Goal: Task Accomplishment & Management: Complete application form

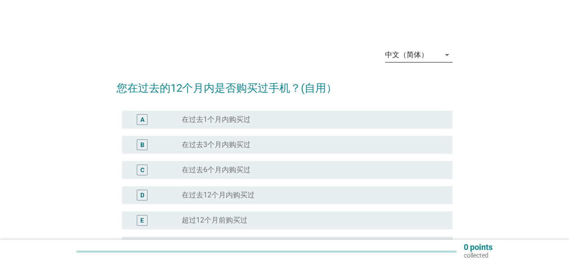
click at [446, 58] on icon "arrow_drop_down" at bounding box center [447, 54] width 11 height 11
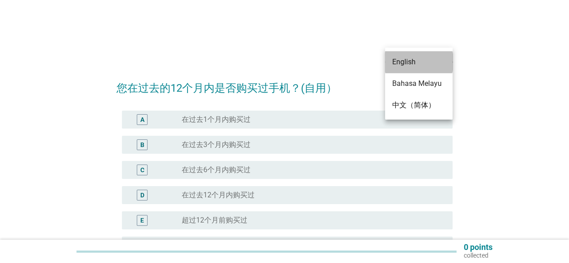
click at [412, 59] on div "English" at bounding box center [418, 62] width 53 height 11
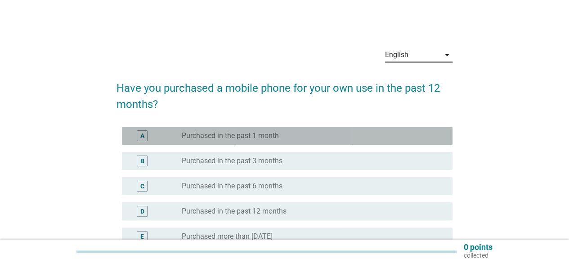
click at [381, 141] on div "A radio_button_unchecked Purchased in the past 1 month" at bounding box center [287, 136] width 330 height 18
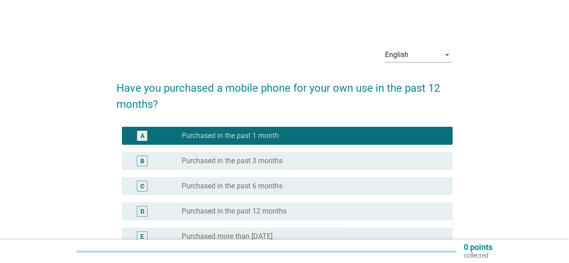
scroll to position [125, 0]
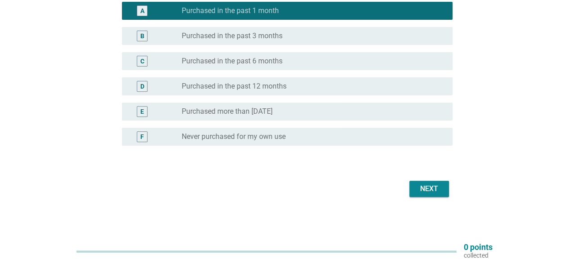
click at [436, 190] on div "Next" at bounding box center [428, 188] width 25 height 11
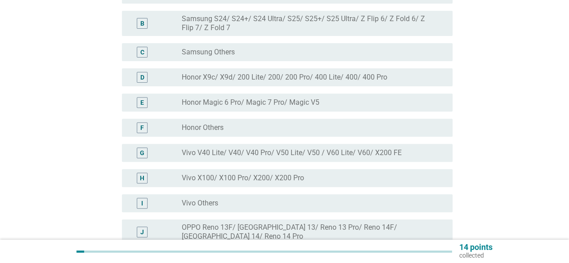
scroll to position [0, 0]
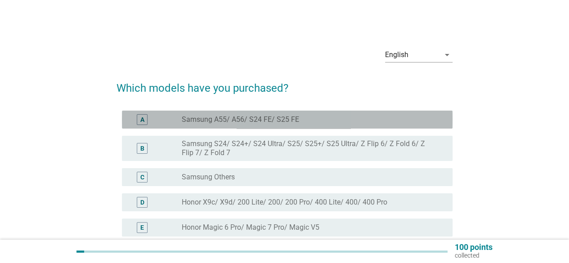
click at [305, 119] on div "radio_button_unchecked Samsung A55/ A56/ S24 FE/ S25 FE" at bounding box center [310, 119] width 256 height 9
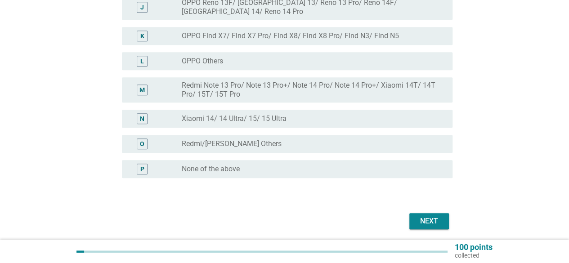
scroll to position [375, 0]
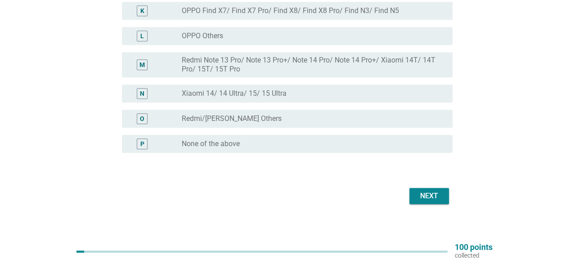
click at [421, 191] on div "Next" at bounding box center [428, 196] width 25 height 11
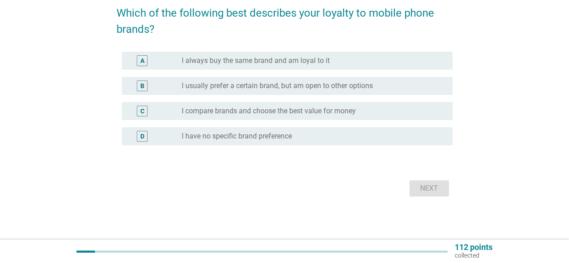
scroll to position [0, 0]
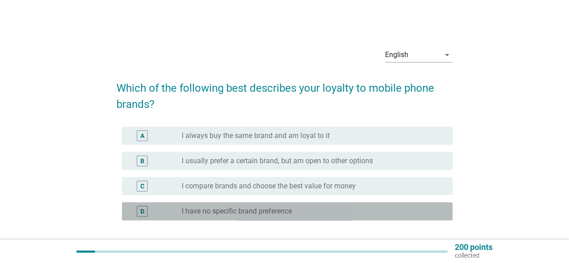
click at [294, 214] on div "radio_button_unchecked I have no specific brand preference" at bounding box center [310, 211] width 256 height 9
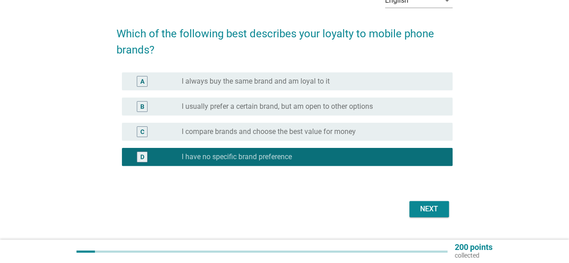
scroll to position [75, 0]
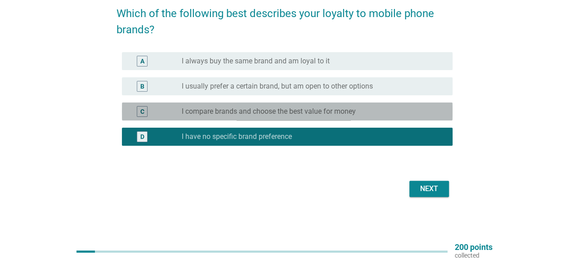
click at [315, 106] on div "radio_button_unchecked I compare brands and choose the best value for money" at bounding box center [313, 111] width 263 height 11
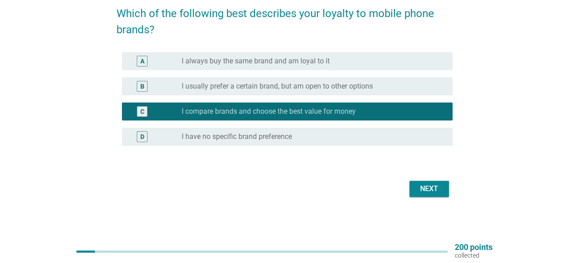
click at [433, 188] on div "Next" at bounding box center [428, 188] width 25 height 11
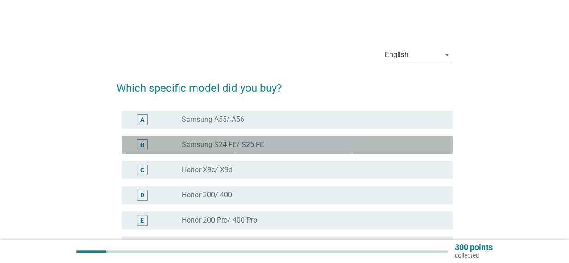
click at [255, 138] on div "B radio_button_unchecked Samsung S24 FE/ S25 FE" at bounding box center [287, 145] width 330 height 18
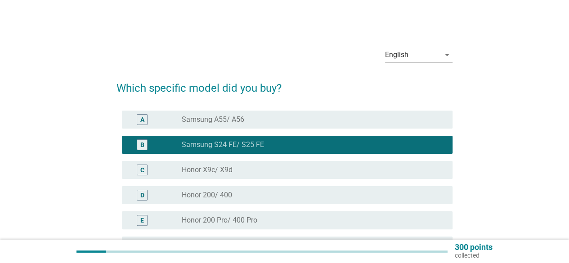
click at [489, 153] on div "English arrow_drop_down Which specific model did you buy? A radio_button_unchec…" at bounding box center [285, 249] width 526 height 433
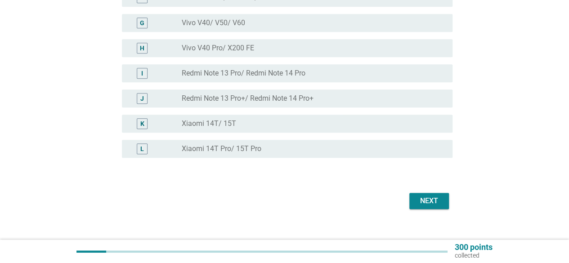
scroll to position [260, 0]
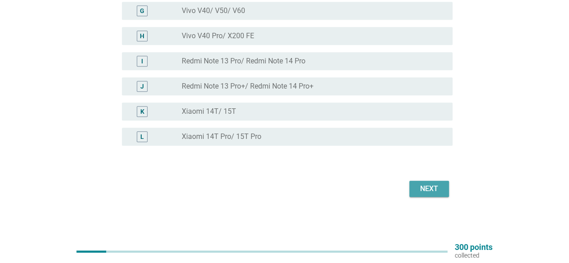
click at [427, 190] on div "Next" at bounding box center [428, 188] width 25 height 11
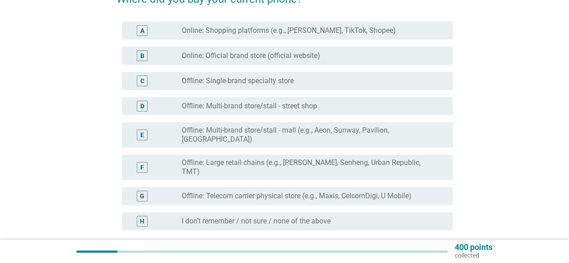
scroll to position [90, 0]
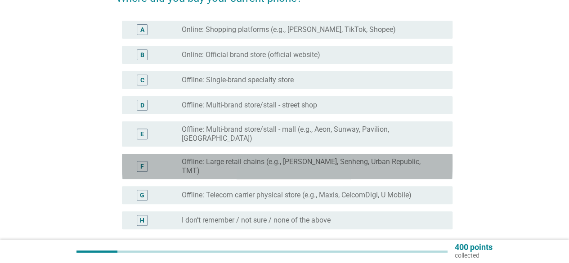
click at [373, 157] on label "Offline: Large retail chains (e.g., [PERSON_NAME], Senheng, Urban Republic, TMT)" at bounding box center [310, 166] width 256 height 18
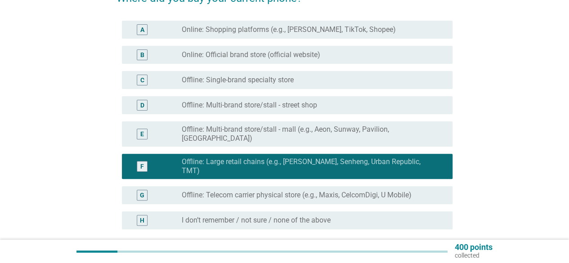
click at [507, 191] on div "English arrow_drop_down Where did you buy your current phone? A radio_button_un…" at bounding box center [285, 116] width 526 height 347
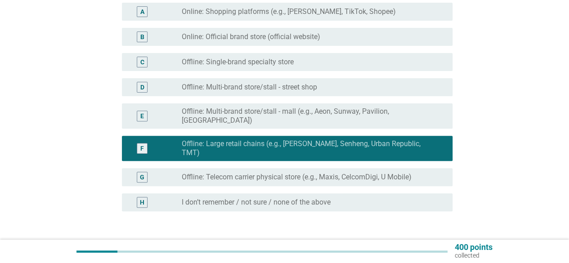
scroll to position [159, 0]
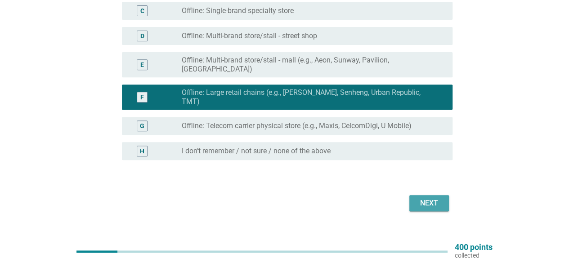
click at [429, 198] on div "Next" at bounding box center [428, 203] width 25 height 11
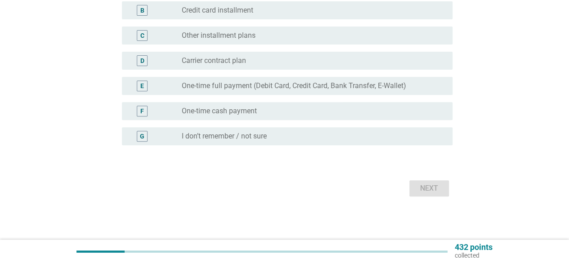
scroll to position [0, 0]
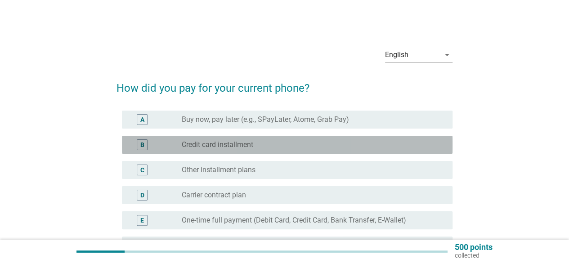
click at [331, 136] on div "B radio_button_unchecked Credit card installment" at bounding box center [287, 145] width 330 height 18
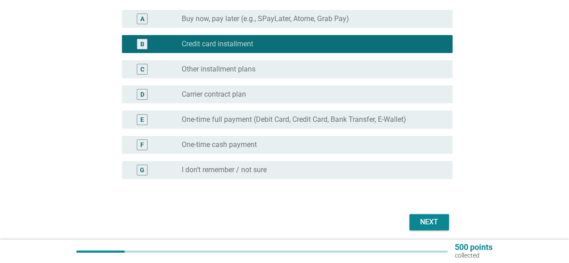
scroll to position [108, 0]
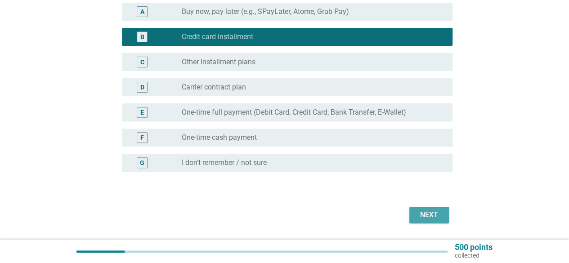
click at [424, 212] on div "Next" at bounding box center [428, 215] width 25 height 11
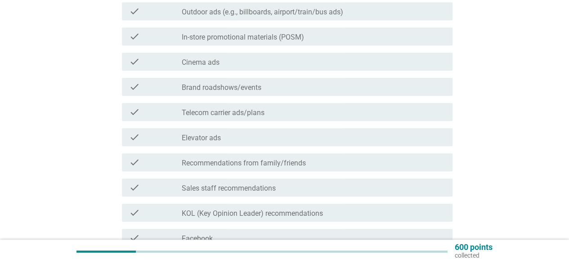
scroll to position [252, 0]
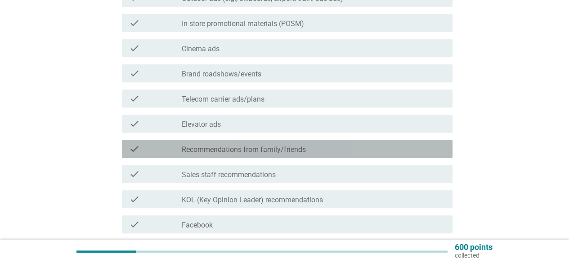
click at [260, 152] on label "Recommendations from family/friends" at bounding box center [244, 149] width 124 height 9
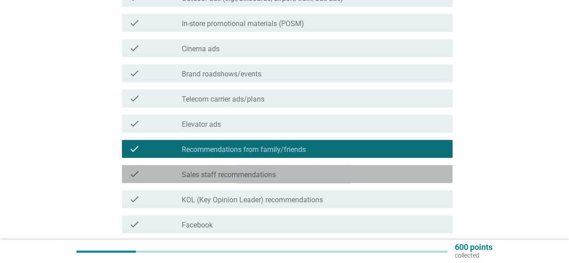
click at [241, 176] on label "Sales staff recommendations" at bounding box center [229, 174] width 94 height 9
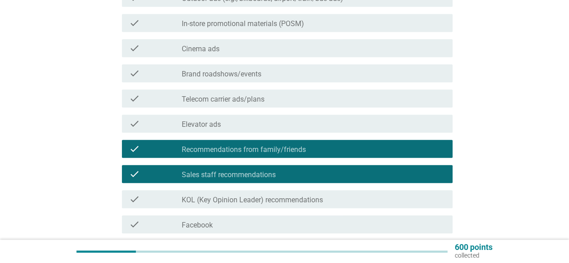
click at [490, 165] on div "English arrow_drop_down Where do you first learn about your current phone? (Sel…" at bounding box center [285, 152] width 526 height 742
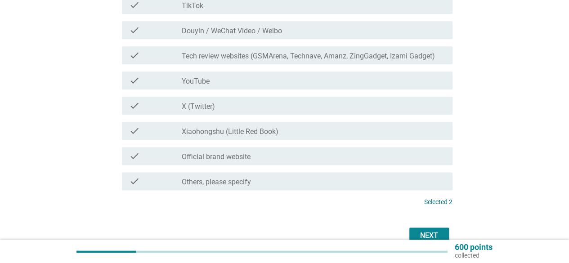
scroll to position [540, 0]
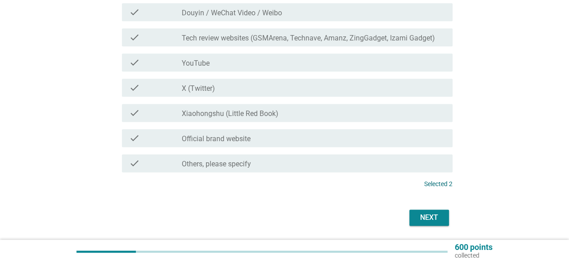
click at [421, 219] on div "Next" at bounding box center [428, 217] width 25 height 11
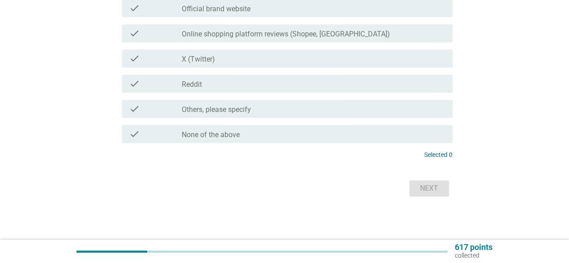
scroll to position [0, 0]
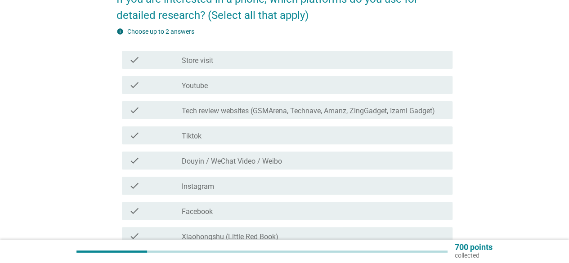
scroll to position [90, 0]
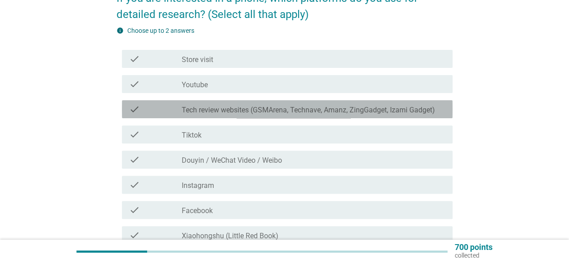
click at [374, 108] on label "Tech review websites (GSMArena, Technave, Amanz, ZingGadget, Izami Gadget)" at bounding box center [308, 110] width 253 height 9
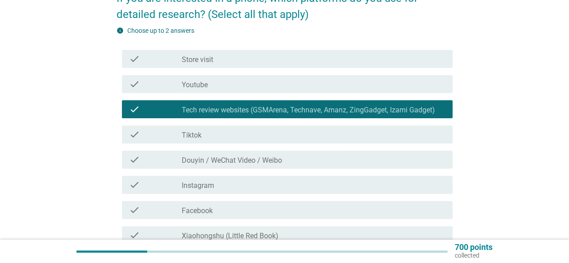
click at [512, 140] on div "English arrow_drop_down If you are interested in a phone, which platforms do yo…" at bounding box center [285, 200] width 526 height 515
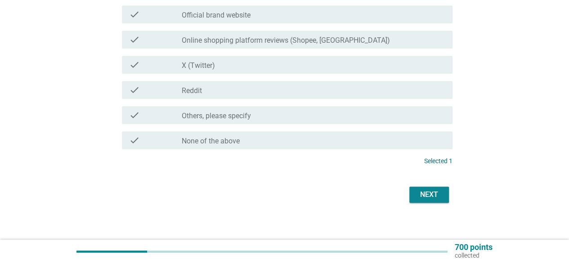
scroll to position [342, 0]
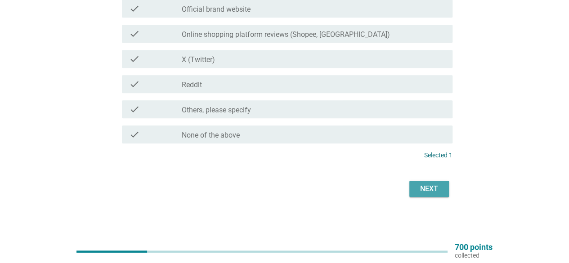
click at [424, 189] on div "Next" at bounding box center [428, 188] width 25 height 11
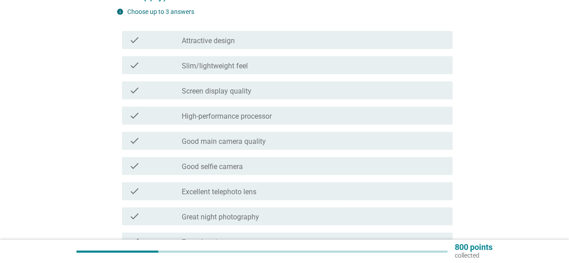
scroll to position [126, 0]
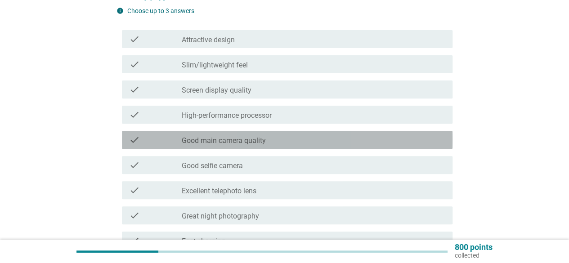
click at [254, 144] on label "Good main camera quality" at bounding box center [224, 140] width 84 height 9
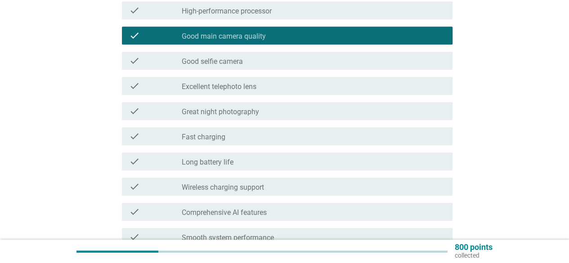
scroll to position [252, 0]
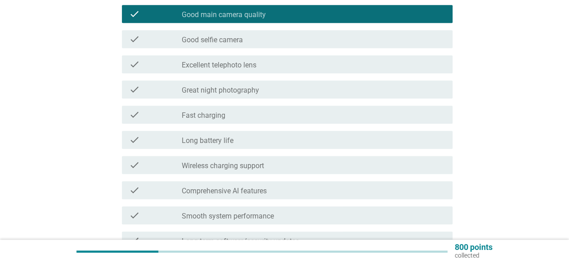
click at [496, 188] on div "English arrow_drop_down Thinking about the current phone you purchased, which f…" at bounding box center [285, 97] width 526 height 632
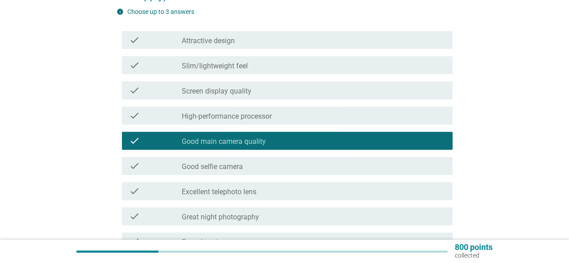
scroll to position [108, 0]
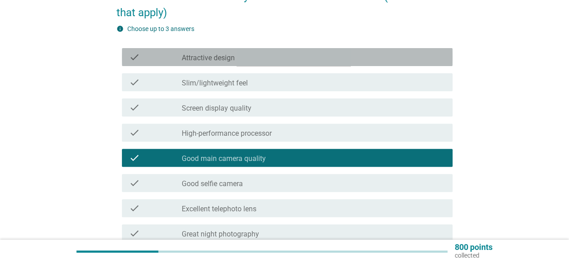
click at [318, 58] on div "check_box_outline_blank Attractive design" at bounding box center [313, 57] width 263 height 11
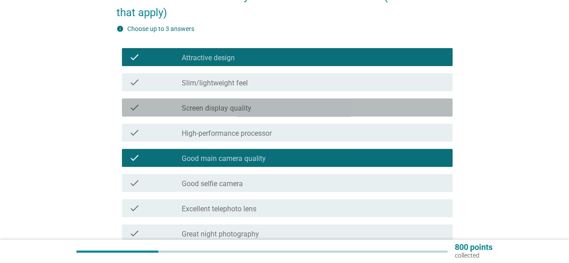
click at [296, 106] on div "check_box_outline_blank Screen display quality" at bounding box center [313, 107] width 263 height 11
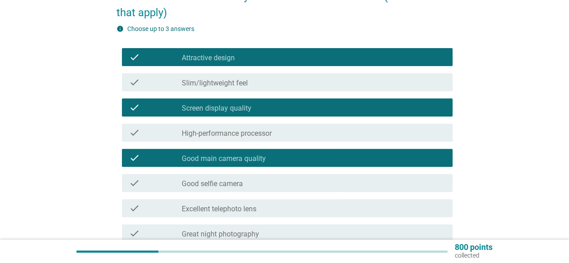
scroll to position [126, 0]
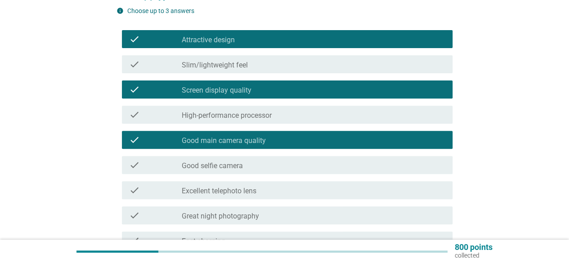
click at [295, 114] on div "check_box_outline_blank High-performance processor" at bounding box center [313, 114] width 263 height 11
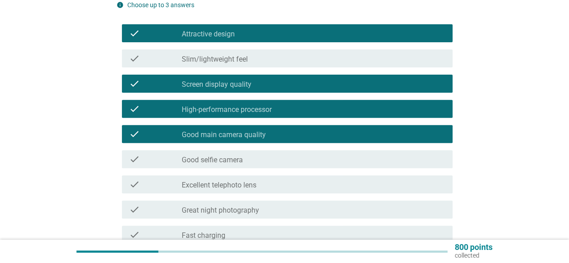
scroll to position [144, 0]
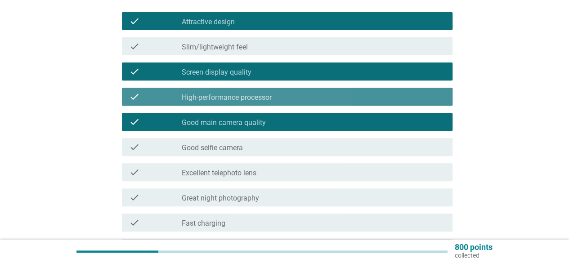
click at [280, 95] on div "check_box_outline_blank High-performance processor" at bounding box center [313, 96] width 263 height 11
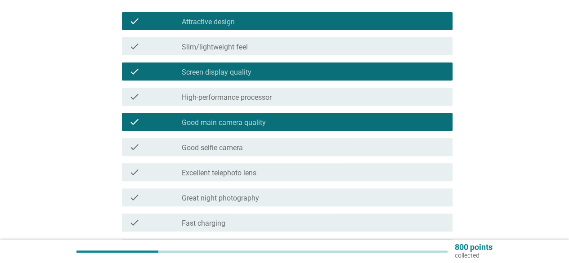
click at [469, 119] on div "English arrow_drop_down Thinking about the current phone you purchased, which f…" at bounding box center [285, 205] width 526 height 632
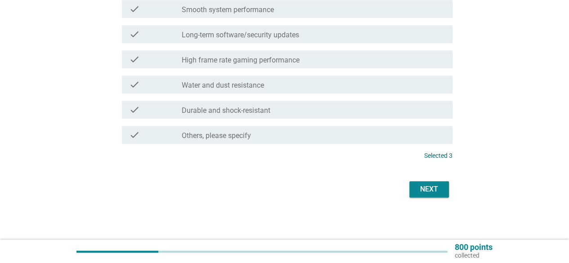
scroll to position [459, 0]
click at [430, 186] on div "Next" at bounding box center [428, 188] width 25 height 11
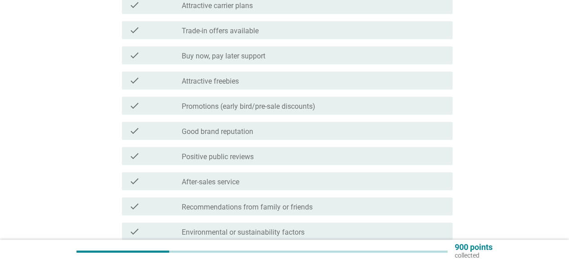
scroll to position [252, 0]
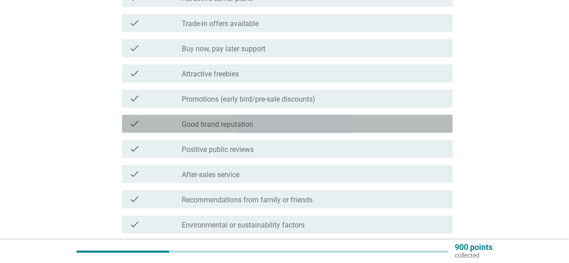
click at [309, 121] on div "check_box_outline_blank Good brand reputation" at bounding box center [313, 123] width 263 height 11
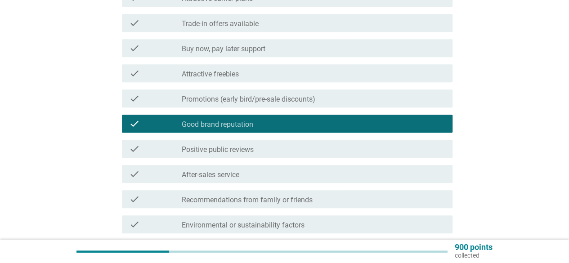
click at [481, 202] on div "English arrow_drop_down Besides features, what other reasons influenced you to …" at bounding box center [285, 64] width 526 height 566
click at [493, 195] on div "English arrow_drop_down Besides features, what other reasons influenced you to …" at bounding box center [285, 64] width 526 height 566
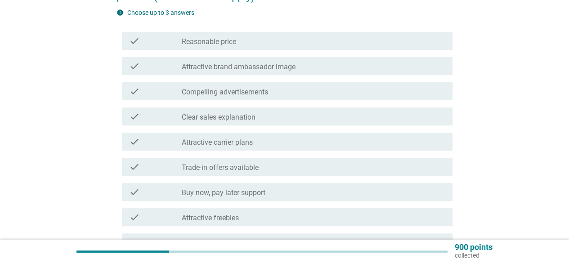
scroll to position [90, 0]
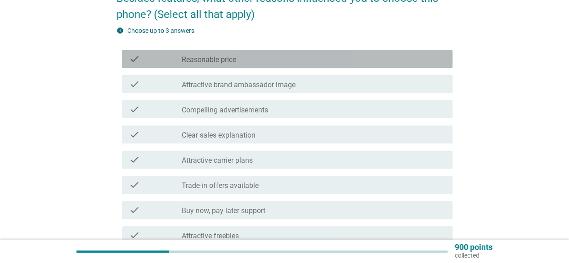
click at [233, 57] on label "Reasonable price" at bounding box center [209, 59] width 54 height 9
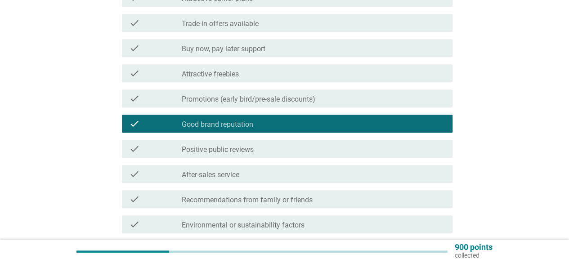
scroll to position [270, 0]
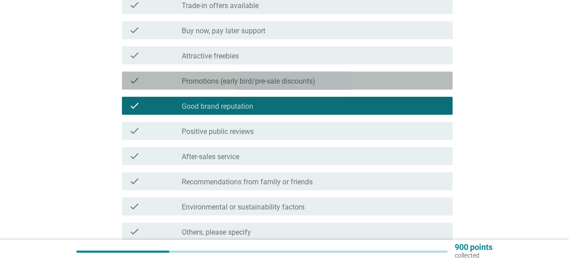
click at [372, 79] on div "check_box_outline_blank Promotions (early bird/pre-sale discounts)" at bounding box center [313, 80] width 263 height 11
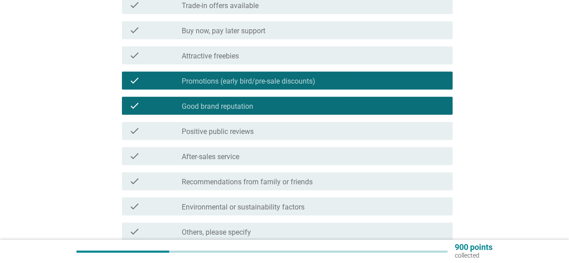
click at [471, 123] on div "English arrow_drop_down Besides features, what other reasons influenced you to …" at bounding box center [285, 47] width 526 height 566
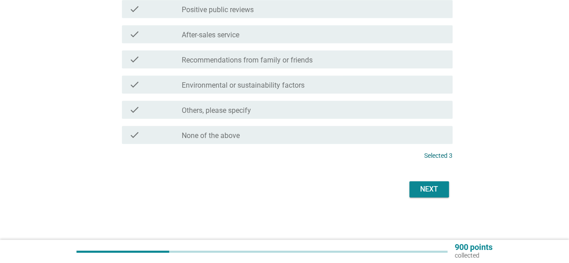
scroll to position [392, 0]
click at [429, 187] on div "Next" at bounding box center [428, 188] width 25 height 11
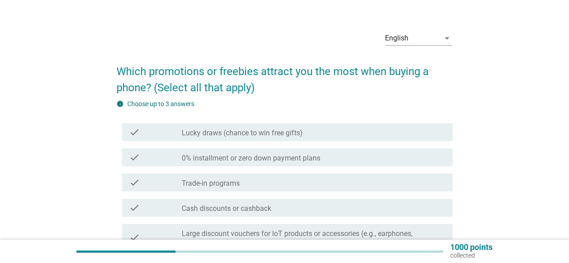
scroll to position [18, 0]
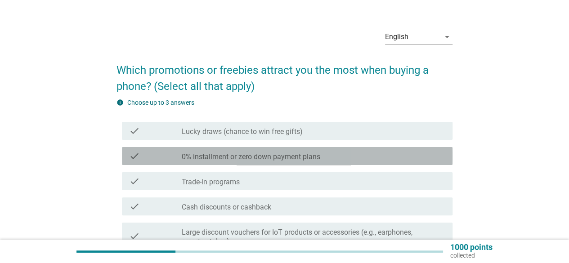
click at [354, 156] on div "check_box_outline_blank 0% installment or zero down payment plans" at bounding box center [313, 156] width 263 height 11
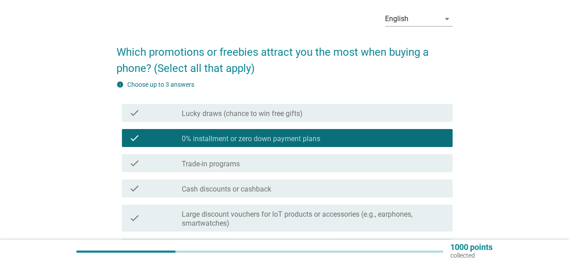
scroll to position [90, 0]
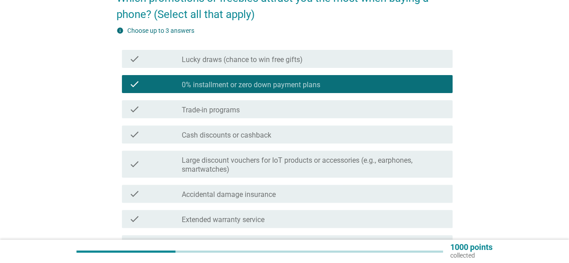
click at [486, 183] on div "English arrow_drop_down Which promotions or freebies attract you the most when …" at bounding box center [285, 217] width 526 height 549
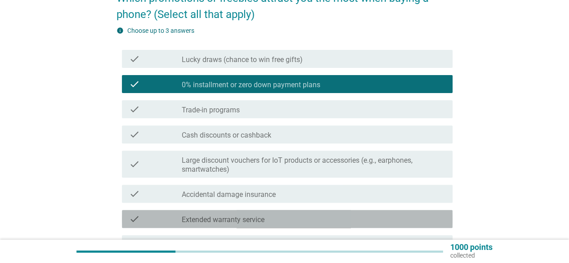
click at [361, 216] on div "check_box_outline_blank Extended warranty service" at bounding box center [313, 219] width 263 height 11
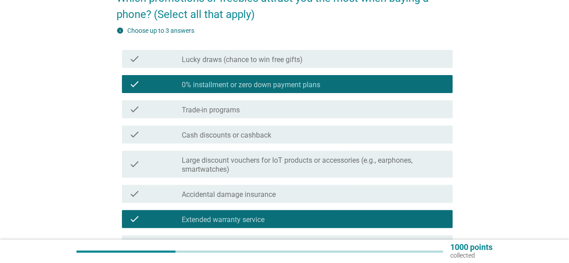
click at [517, 169] on div "English arrow_drop_down Which promotions or freebies attract you the most when …" at bounding box center [285, 217] width 526 height 549
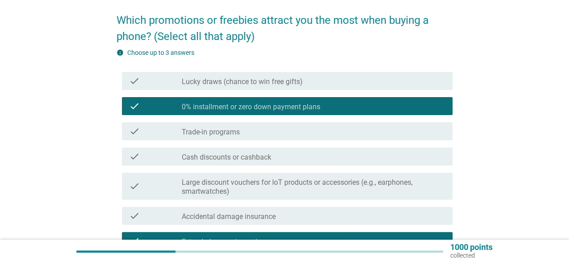
scroll to position [54, 0]
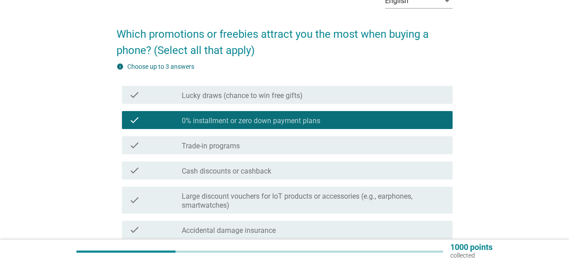
click at [353, 168] on div "check_box_outline_blank Cash discounts or cashback" at bounding box center [313, 170] width 263 height 11
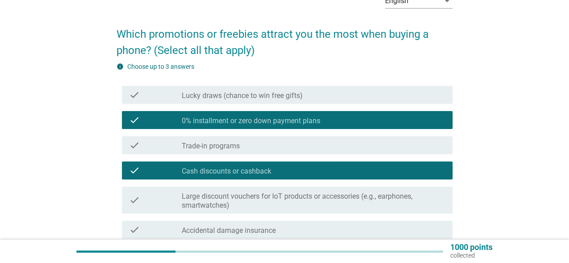
click at [510, 181] on div "English arrow_drop_down Which promotions or freebies attract you the most when …" at bounding box center [285, 253] width 526 height 549
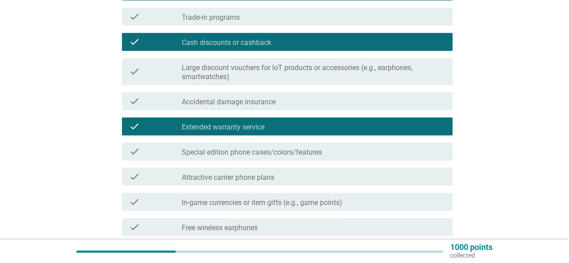
scroll to position [216, 0]
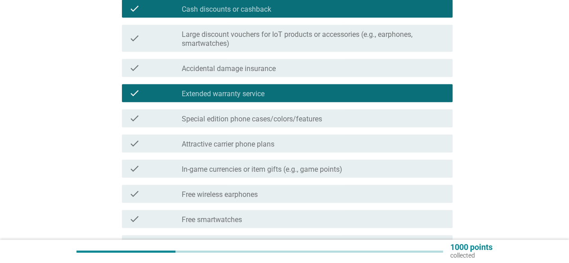
click at [543, 212] on div "English arrow_drop_down Which promotions or freebies attract you the most when …" at bounding box center [285, 91] width 526 height 549
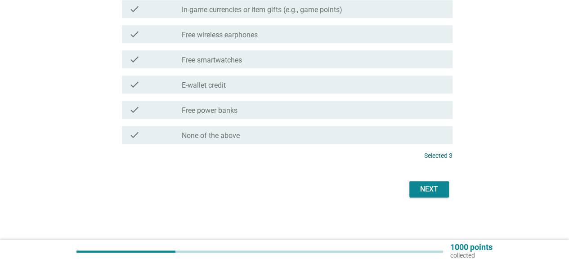
scroll to position [376, 0]
click at [436, 184] on div "Next" at bounding box center [428, 188] width 25 height 11
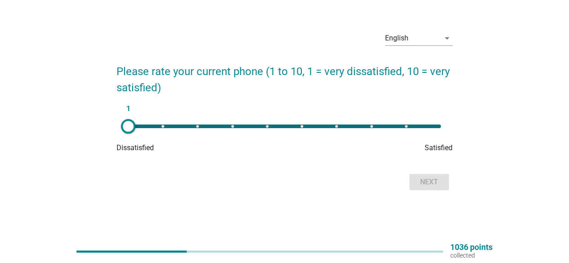
scroll to position [0, 0]
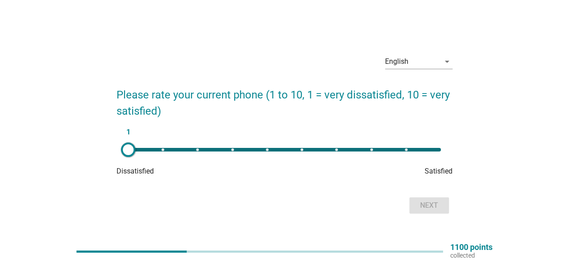
click at [371, 151] on div "1" at bounding box center [284, 150] width 312 height 4
type input "8"
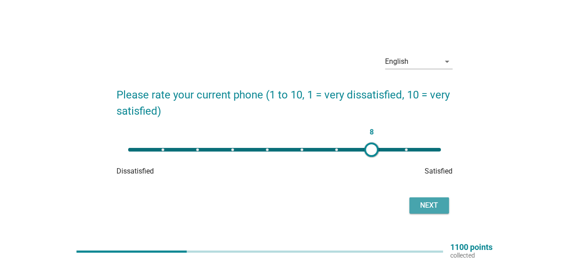
click at [437, 201] on div "Next" at bounding box center [428, 205] width 25 height 11
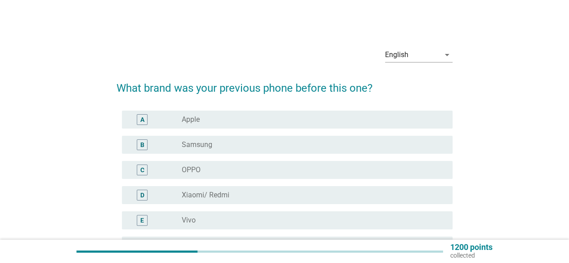
click at [478, 179] on div "English arrow_drop_down What brand was your previous phone before this one? A r…" at bounding box center [285, 262] width 526 height 459
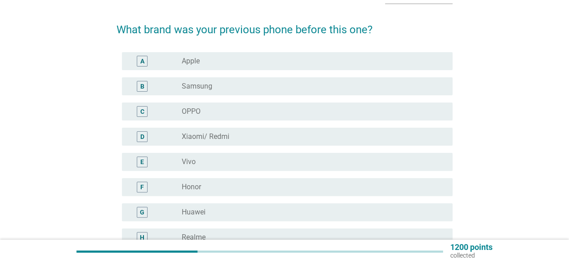
scroll to position [90, 0]
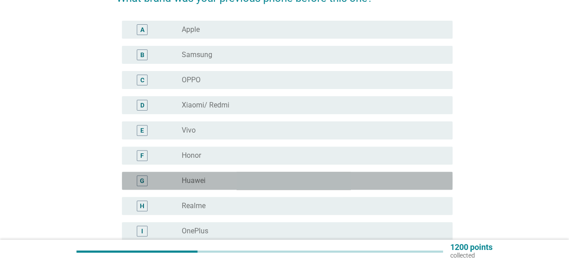
click at [439, 187] on div "G radio_button_unchecked Huawei" at bounding box center [287, 181] width 330 height 18
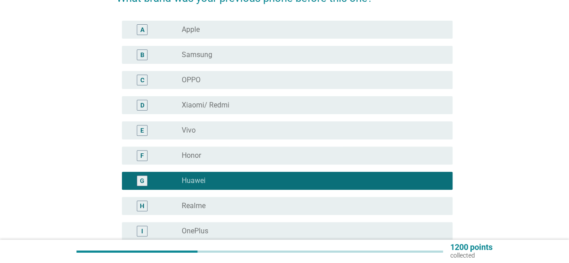
click at [486, 195] on div "English arrow_drop_down What brand was your previous phone before this one? A r…" at bounding box center [285, 172] width 526 height 459
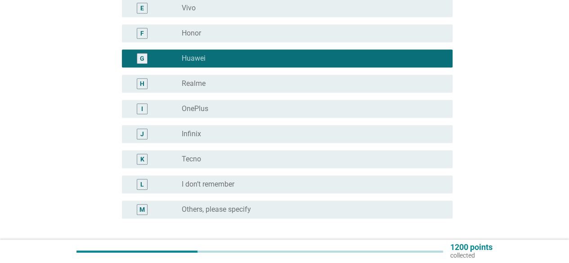
scroll to position [285, 0]
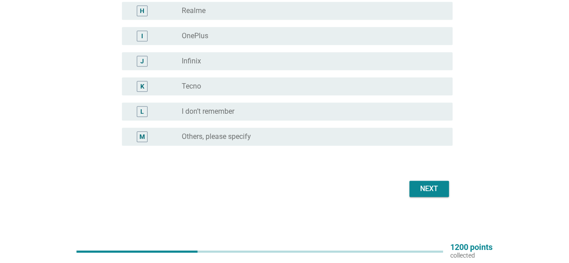
click at [423, 192] on div "Next" at bounding box center [428, 188] width 25 height 11
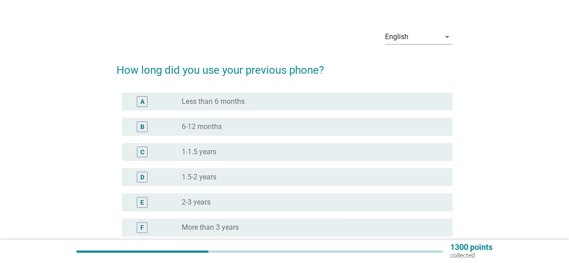
scroll to position [72, 0]
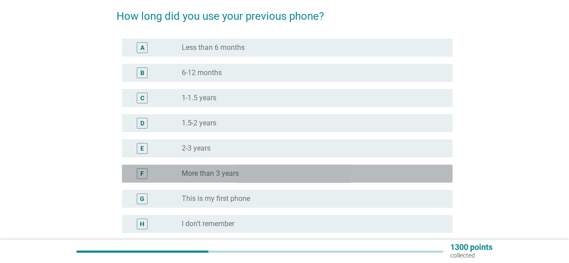
click at [339, 178] on div "radio_button_unchecked More than 3 years" at bounding box center [310, 173] width 256 height 9
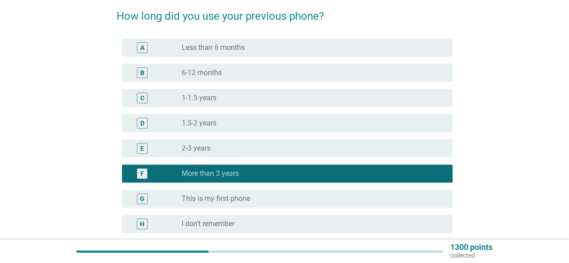
click at [460, 179] on div "English arrow_drop_down How long did you use your previous phone? A radio_butto…" at bounding box center [285, 127] width 526 height 333
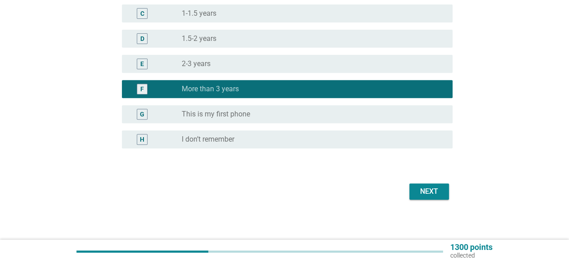
scroll to position [159, 0]
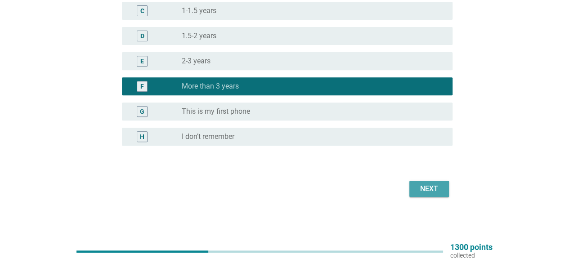
click at [424, 186] on div "Next" at bounding box center [428, 188] width 25 height 11
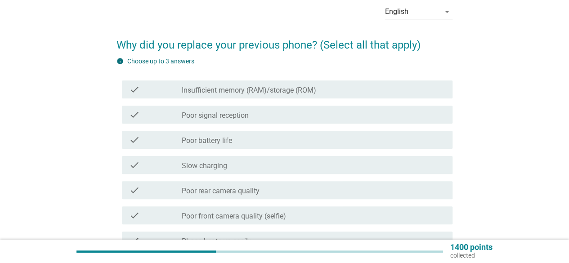
scroll to position [90, 0]
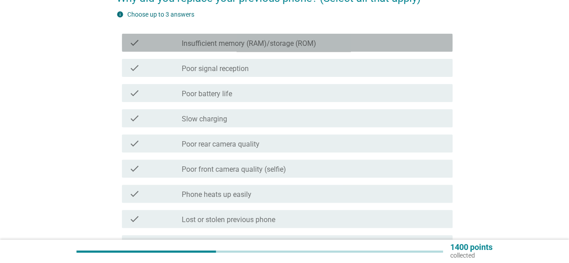
click at [243, 45] on label "Insufficient memory (RAM)/storage (ROM)" at bounding box center [249, 43] width 134 height 9
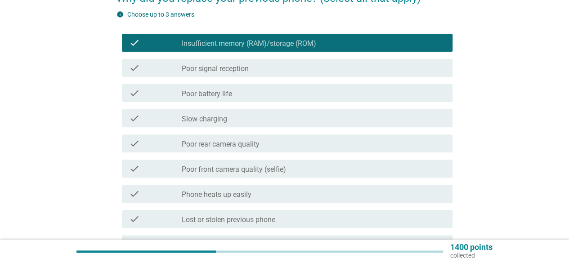
click at [79, 175] on div "English arrow_drop_down Why did you replace your previous phone? (Select all th…" at bounding box center [285, 217] width 526 height 549
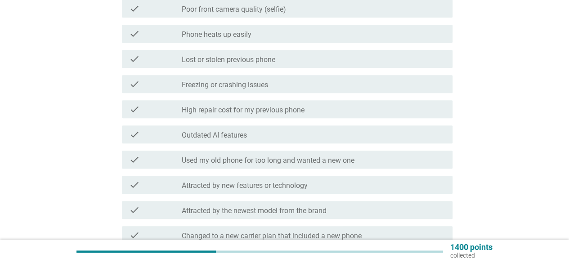
scroll to position [252, 0]
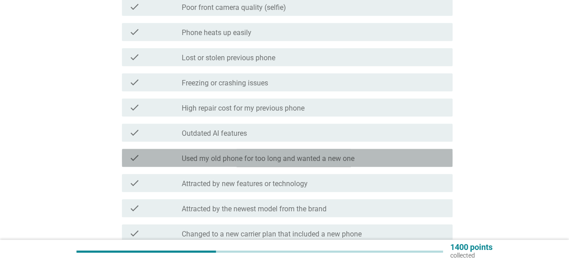
click at [252, 163] on div "check check_box_outline_blank Used my old phone for too long and wanted a new o…" at bounding box center [287, 158] width 330 height 18
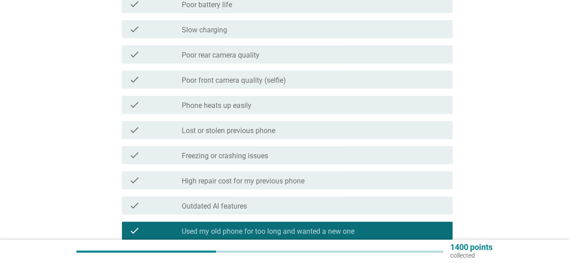
scroll to position [180, 0]
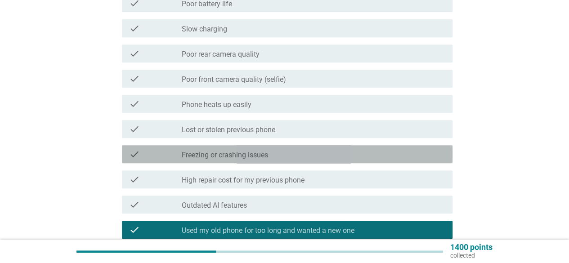
click at [279, 153] on div "check_box_outline_blank Freezing or crashing issues" at bounding box center [313, 154] width 263 height 11
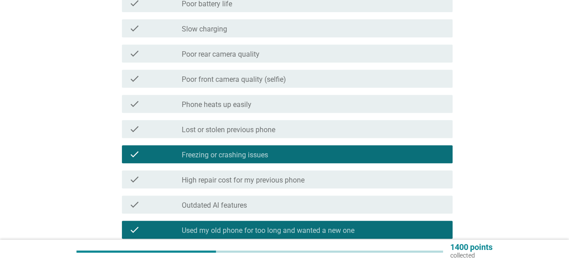
click at [475, 207] on div "English arrow_drop_down Why did you replace your previous phone? (Select all th…" at bounding box center [285, 127] width 526 height 549
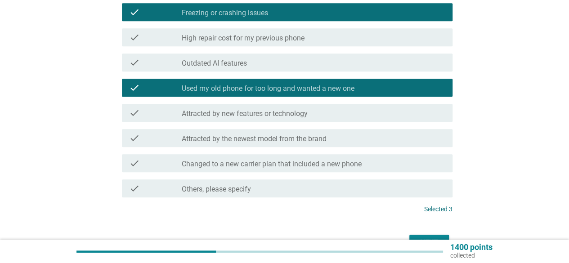
scroll to position [324, 0]
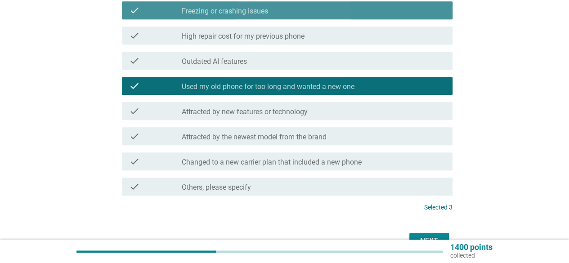
click at [316, 8] on div "check_box_outline_blank Freezing or crashing issues" at bounding box center [313, 10] width 263 height 11
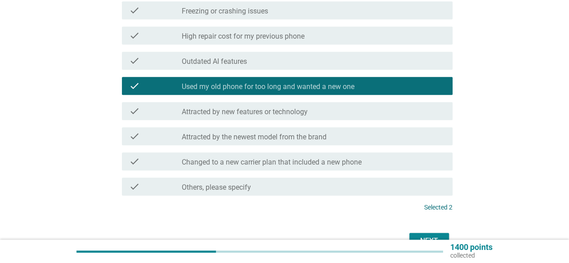
click at [316, 8] on div "check_box_outline_blank Freezing or crashing issues" at bounding box center [313, 10] width 263 height 11
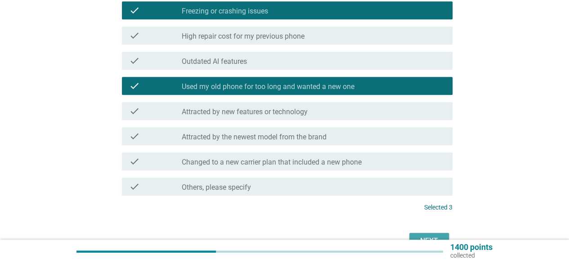
click at [432, 237] on div "Next" at bounding box center [428, 241] width 25 height 11
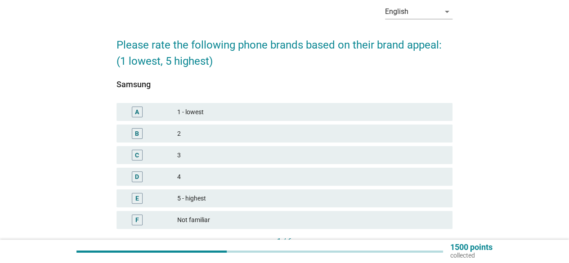
scroll to position [72, 0]
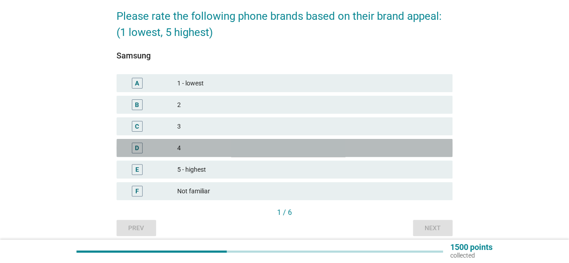
click at [296, 151] on div "4" at bounding box center [311, 148] width 268 height 11
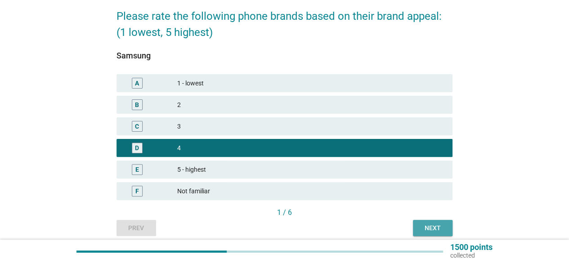
click at [437, 226] on div "Next" at bounding box center [432, 227] width 25 height 9
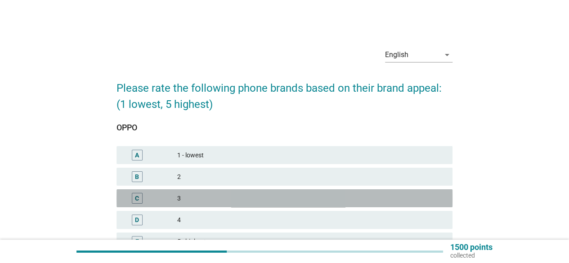
click at [262, 196] on div "3" at bounding box center [311, 198] width 268 height 11
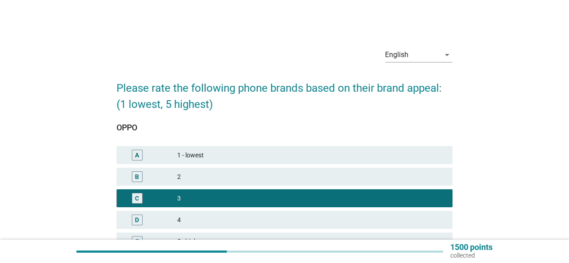
scroll to position [109, 0]
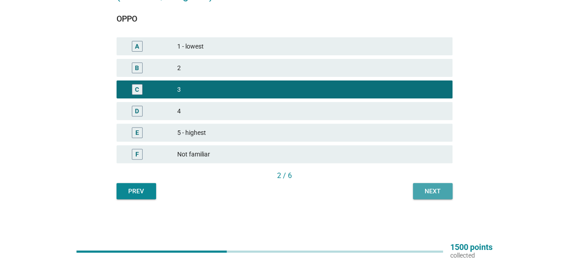
click at [431, 188] on div "Next" at bounding box center [432, 191] width 25 height 9
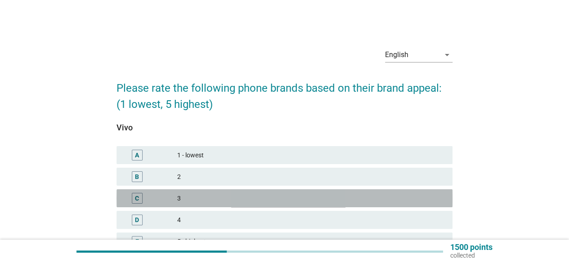
click at [309, 196] on div "3" at bounding box center [311, 198] width 268 height 11
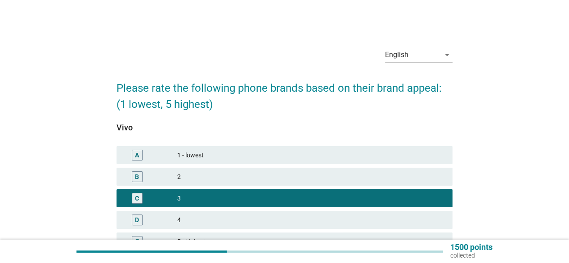
scroll to position [109, 0]
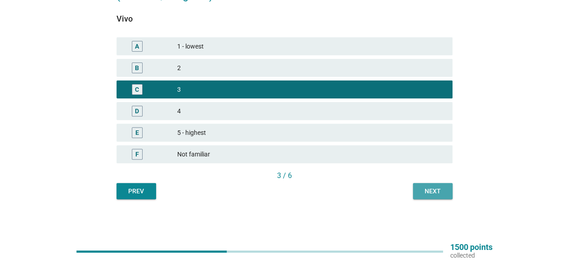
click at [436, 195] on div "Next" at bounding box center [432, 191] width 25 height 9
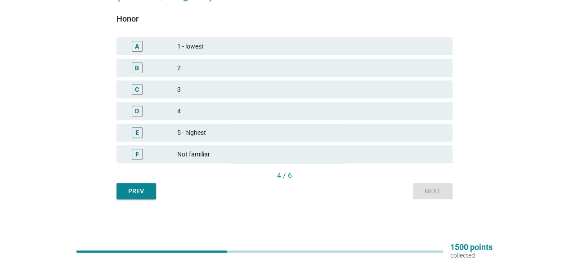
scroll to position [0, 0]
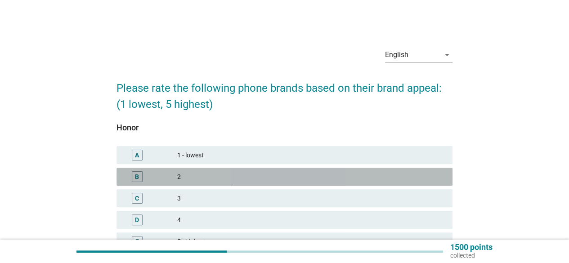
click at [342, 179] on div "2" at bounding box center [311, 176] width 268 height 11
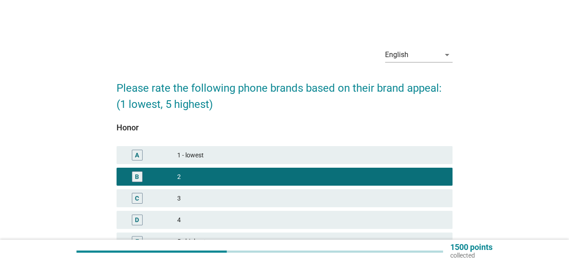
scroll to position [109, 0]
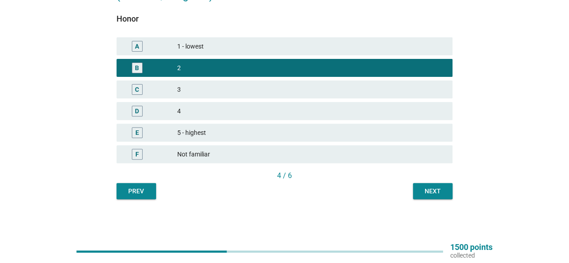
click at [435, 191] on div "Next" at bounding box center [432, 191] width 25 height 9
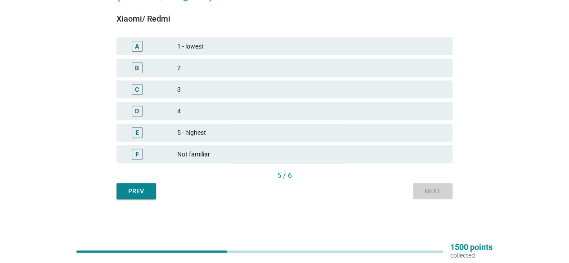
scroll to position [0, 0]
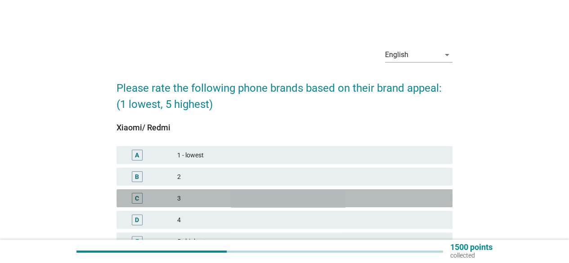
click at [253, 194] on div "3" at bounding box center [311, 198] width 268 height 11
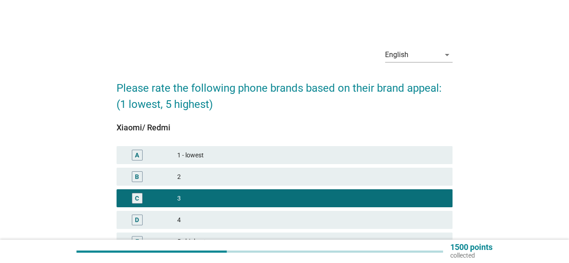
scroll to position [109, 0]
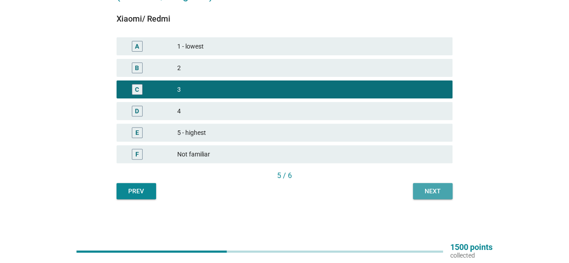
click at [431, 187] on div "Next" at bounding box center [432, 191] width 25 height 9
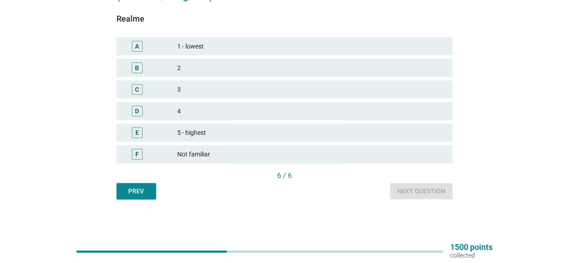
scroll to position [0, 0]
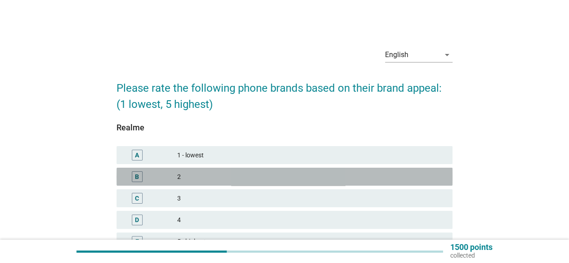
click at [308, 180] on div "2" at bounding box center [311, 176] width 268 height 11
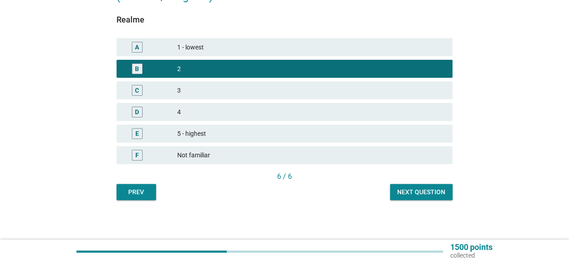
scroll to position [109, 0]
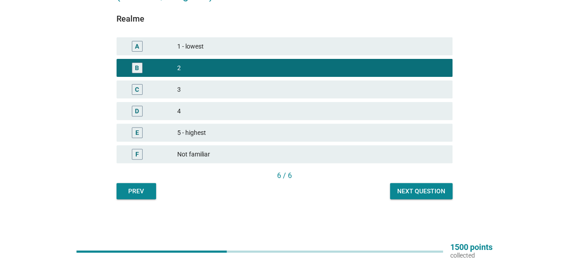
click at [413, 194] on div "Next question" at bounding box center [421, 191] width 48 height 9
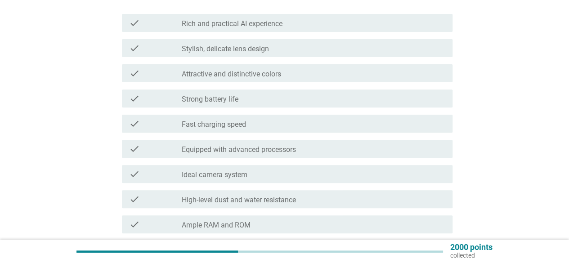
scroll to position [144, 0]
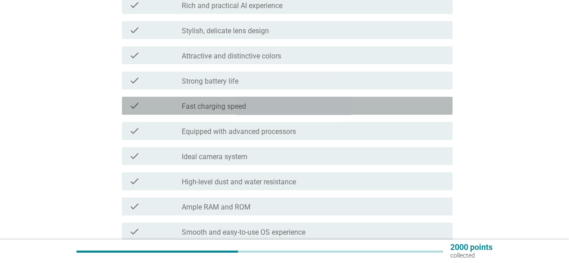
click at [305, 104] on div "check_box_outline_blank Fast charging speed" at bounding box center [313, 105] width 263 height 11
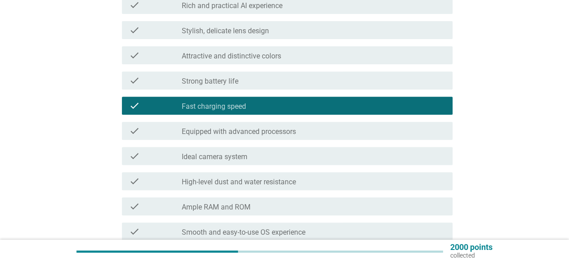
click at [477, 183] on div "English arrow_drop_down What advantages do you think OPPO phones have? (Select …" at bounding box center [285, 172] width 526 height 566
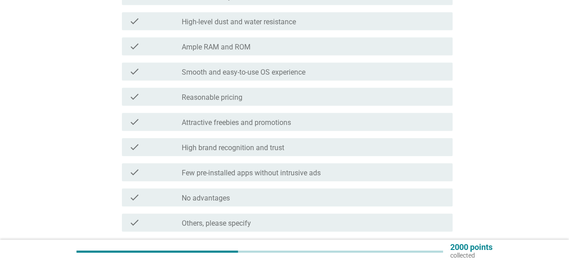
scroll to position [306, 0]
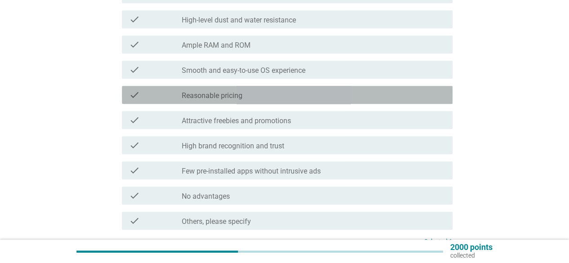
click at [366, 97] on div "check_box_outline_blank Reasonable pricing" at bounding box center [313, 94] width 263 height 11
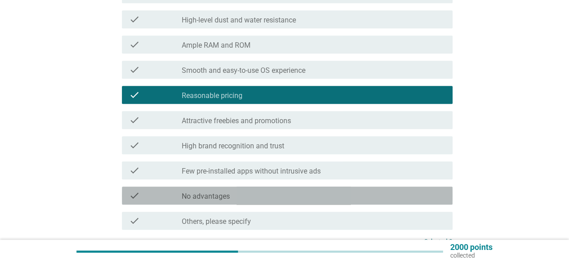
click at [350, 193] on div "check_box_outline_blank No advantages" at bounding box center [313, 195] width 263 height 11
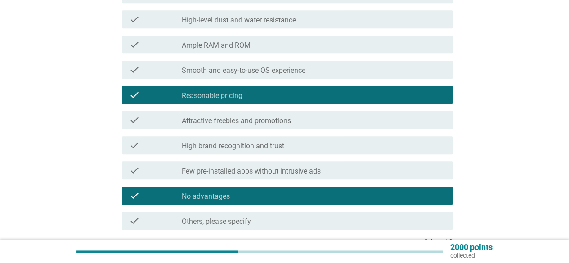
click at [501, 175] on div "English arrow_drop_down What advantages do you think OPPO phones have? (Select …" at bounding box center [285, 11] width 526 height 566
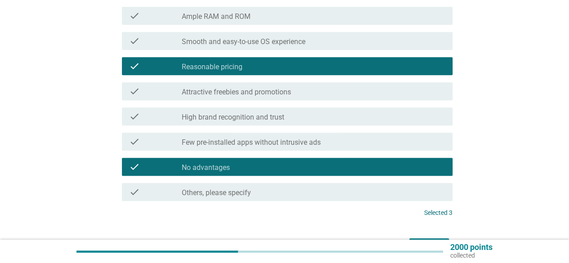
scroll to position [360, 0]
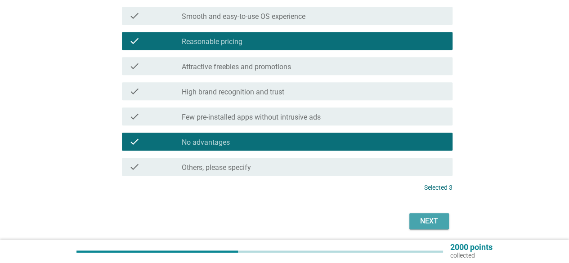
click at [429, 222] on div "Next" at bounding box center [428, 221] width 25 height 11
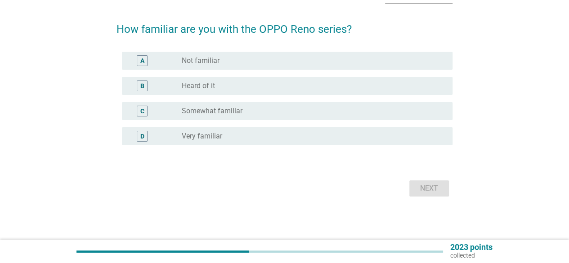
scroll to position [0, 0]
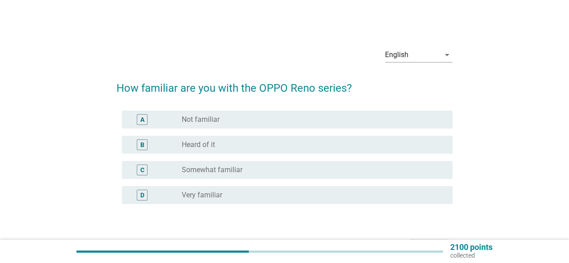
click at [267, 191] on div "radio_button_unchecked Very familiar" at bounding box center [310, 195] width 256 height 9
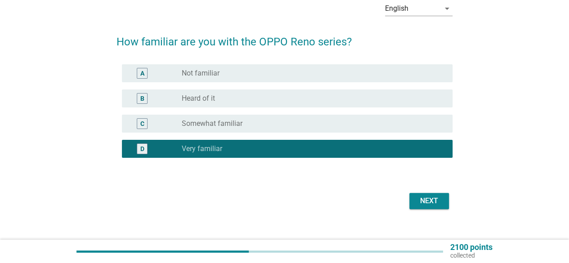
scroll to position [58, 0]
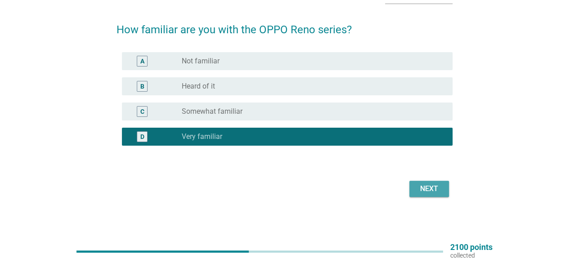
click at [428, 196] on button "Next" at bounding box center [429, 189] width 40 height 16
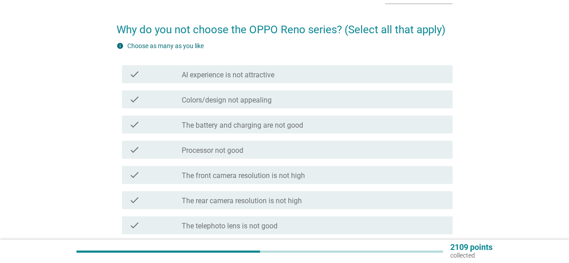
scroll to position [0, 0]
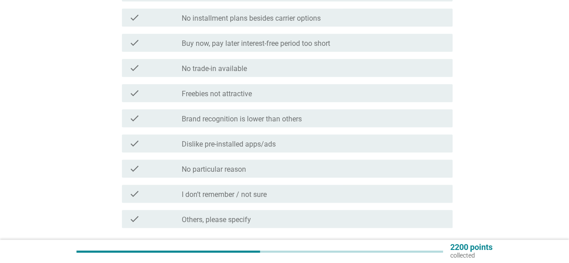
scroll to position [396, 0]
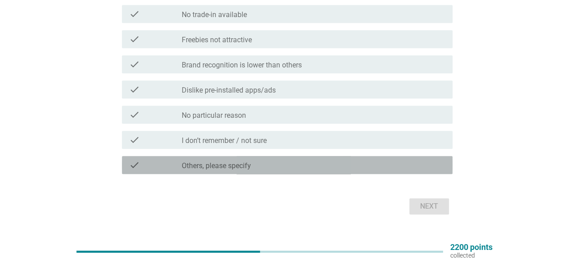
click at [267, 165] on div "check_box_outline_blank Others, please specify" at bounding box center [313, 165] width 263 height 11
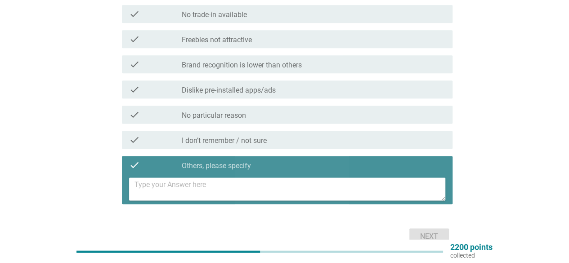
click at [246, 183] on textarea at bounding box center [289, 189] width 311 height 23
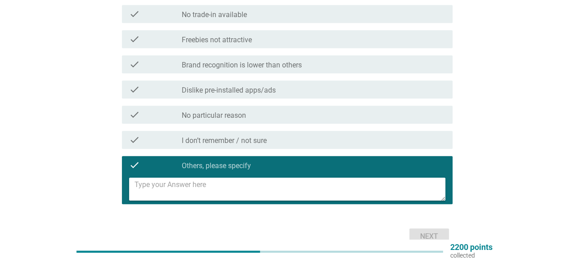
type textarea "n"
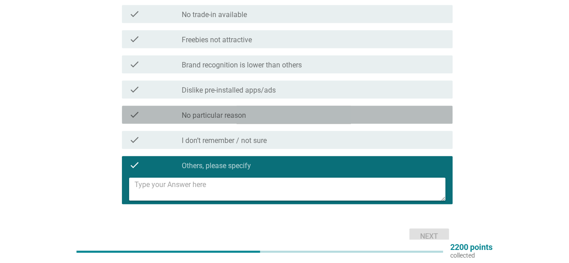
click at [152, 117] on div "check" at bounding box center [155, 114] width 53 height 11
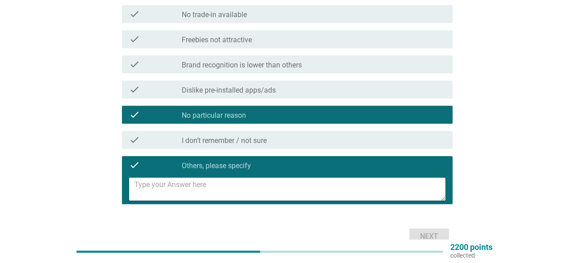
click at [429, 233] on div "Next" at bounding box center [284, 237] width 336 height 22
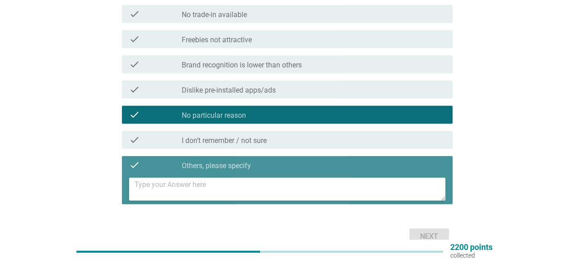
click at [130, 164] on icon "check" at bounding box center [134, 165] width 11 height 11
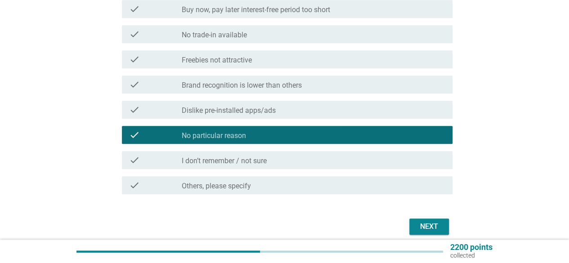
scroll to position [378, 0]
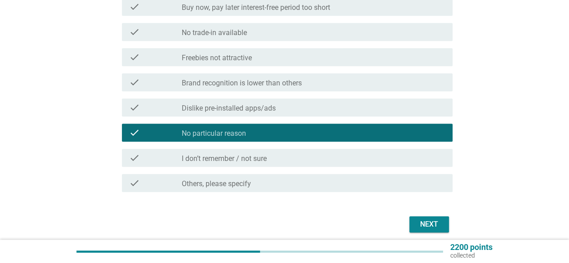
click at [433, 227] on div "Next" at bounding box center [428, 224] width 25 height 11
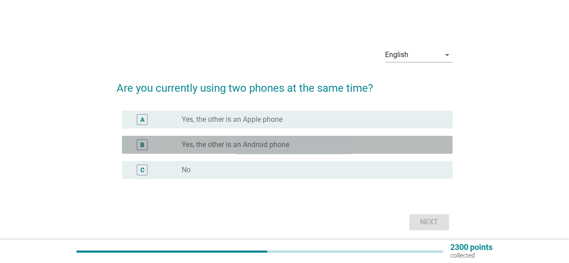
click at [140, 149] on div "B" at bounding box center [142, 144] width 4 height 9
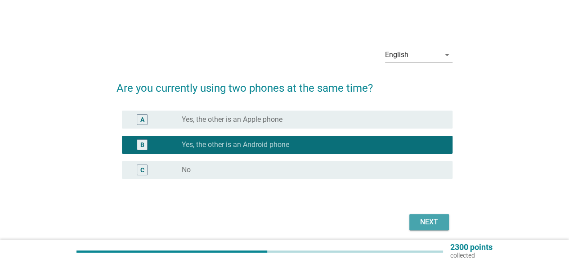
click at [433, 221] on div "Next" at bounding box center [428, 222] width 25 height 11
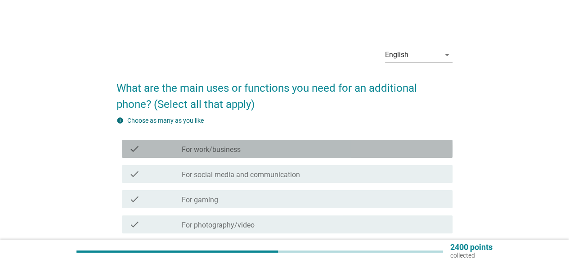
click at [306, 152] on div "check_box_outline_blank For work/business" at bounding box center [313, 148] width 263 height 11
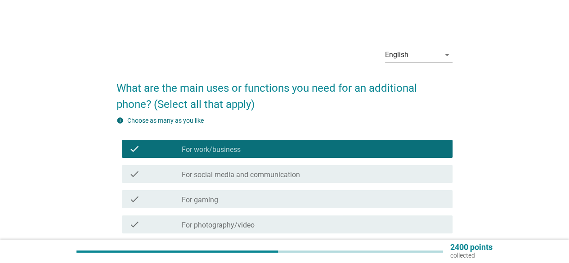
scroll to position [203, 0]
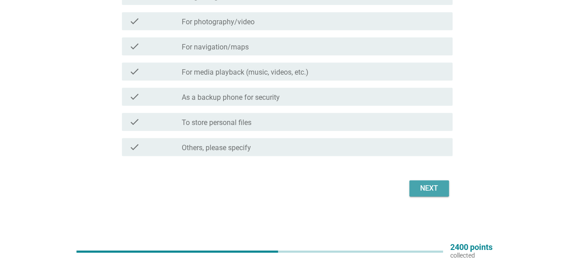
click at [422, 193] on div "Next" at bounding box center [428, 188] width 25 height 11
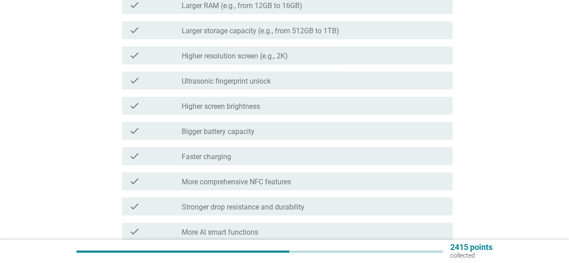
scroll to position [0, 0]
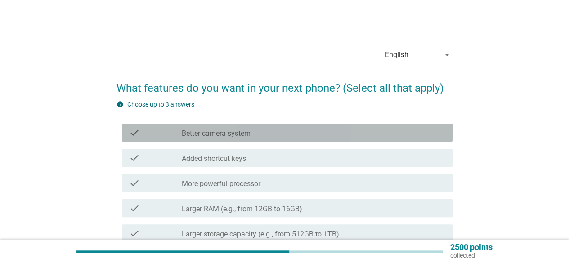
click at [222, 141] on div "check check_box_outline_blank Better camera system" at bounding box center [287, 133] width 330 height 18
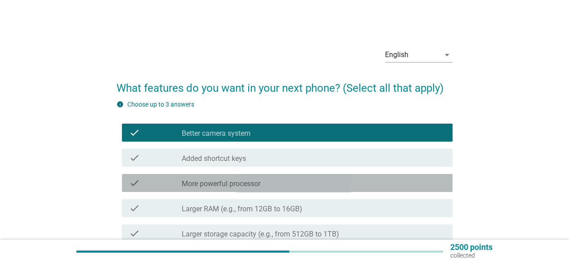
click at [200, 188] on div "check check_box_outline_blank More powerful processor" at bounding box center [287, 183] width 330 height 18
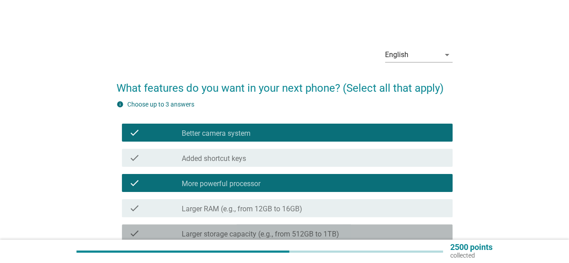
click at [192, 229] on div "check_box_outline_blank Larger storage capacity (e.g., from 512GB to 1TB)" at bounding box center [313, 233] width 263 height 11
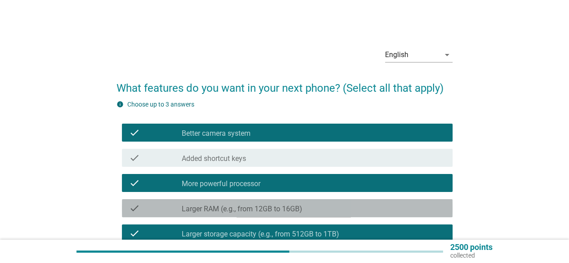
click at [370, 214] on div "check check_box_outline_blank Larger RAM (e.g., from 12GB to 16GB)" at bounding box center [287, 208] width 330 height 18
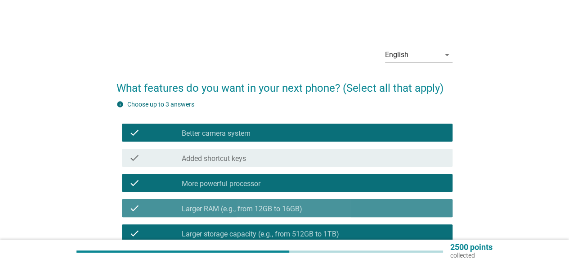
click at [370, 214] on div "check check_box_outline_blank Larger RAM (e.g., from 12GB to 16GB)" at bounding box center [287, 208] width 330 height 18
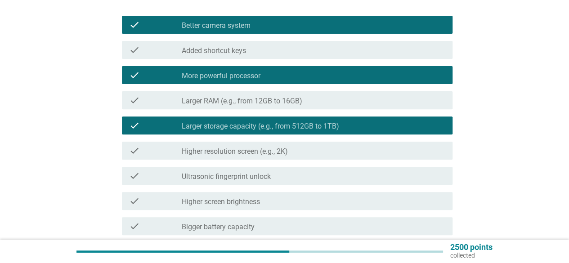
scroll to position [326, 0]
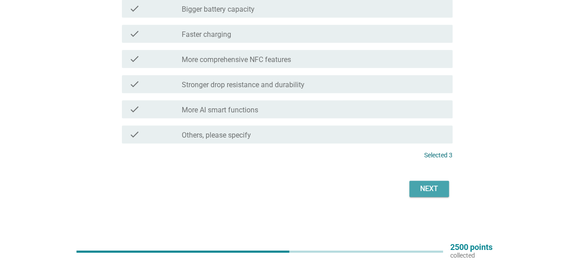
click at [434, 191] on div "Next" at bounding box center [428, 188] width 25 height 11
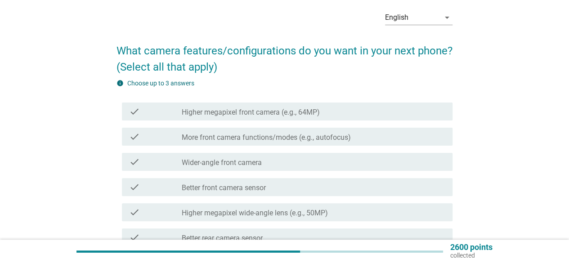
scroll to position [54, 0]
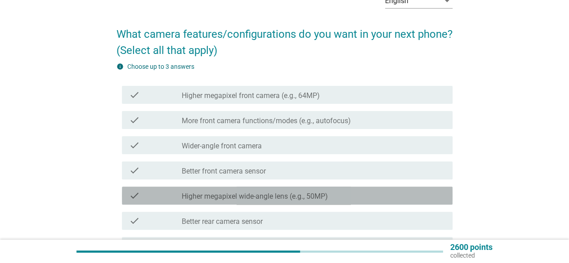
click at [321, 199] on label "Higher megapixel wide-angle lens (e.g., 50MP)" at bounding box center [255, 196] width 146 height 9
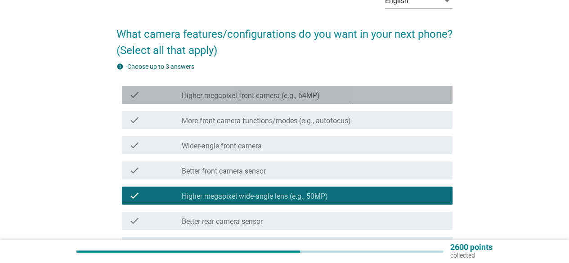
click at [278, 97] on label "Higher megapixel front camera (e.g., 64MP)" at bounding box center [251, 95] width 138 height 9
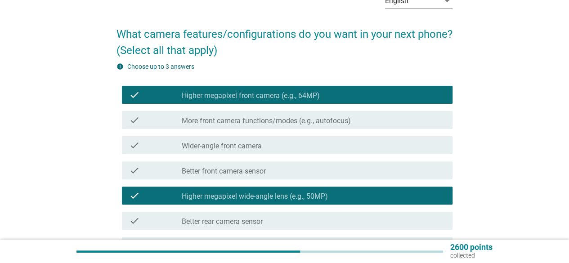
click at [101, 184] on div "English arrow_drop_down What camera features/configurations do you want in your…" at bounding box center [285, 262] width 526 height 566
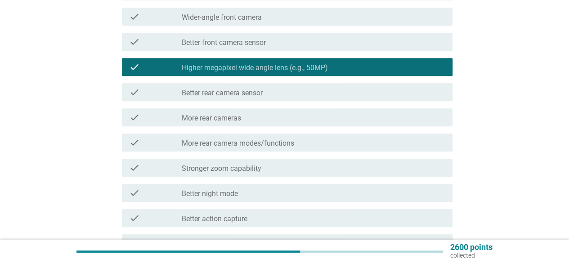
scroll to position [198, 0]
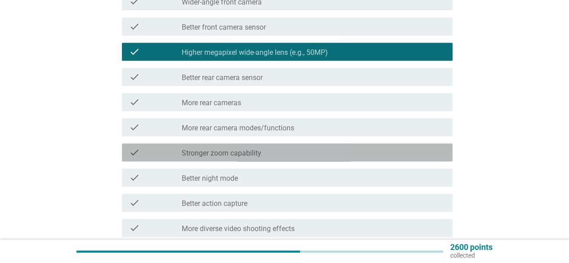
click at [236, 155] on label "Stronger zoom capability" at bounding box center [222, 153] width 80 height 9
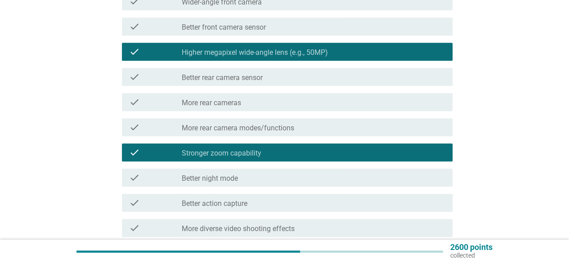
click at [61, 208] on div "English arrow_drop_down What camera features/configurations do you want in your…" at bounding box center [285, 118] width 526 height 566
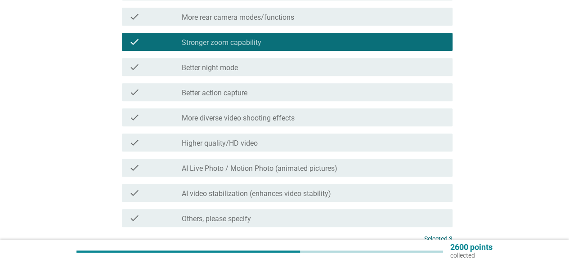
scroll to position [324, 0]
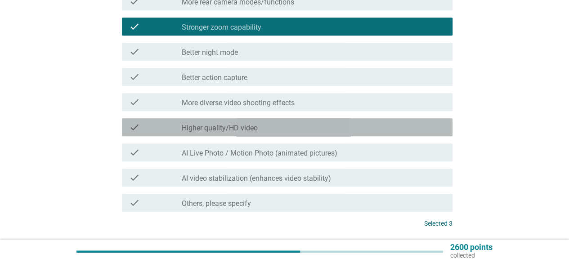
click at [254, 133] on div "check check_box_outline_blank Higher quality/HD video" at bounding box center [287, 127] width 330 height 18
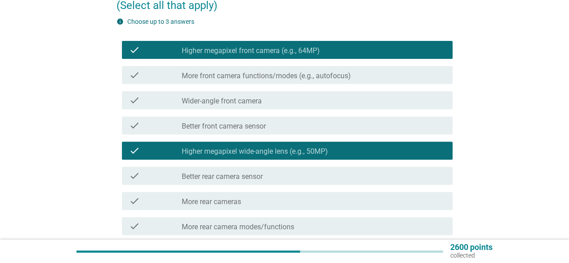
scroll to position [90, 0]
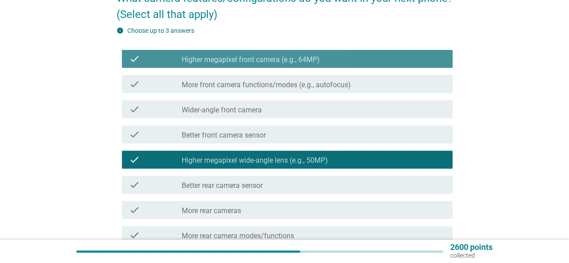
click at [388, 58] on div "check_box Higher megapixel front camera (e.g., 64MP)" at bounding box center [313, 59] width 263 height 11
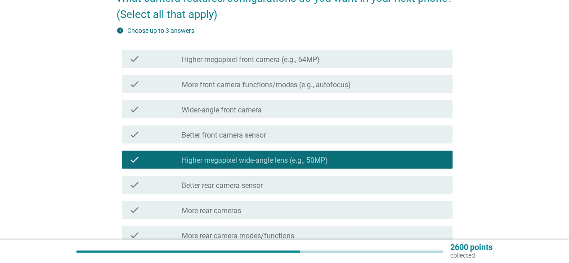
click at [504, 134] on div "English arrow_drop_down What camera features/configurations do you want in your…" at bounding box center [285, 226] width 526 height 566
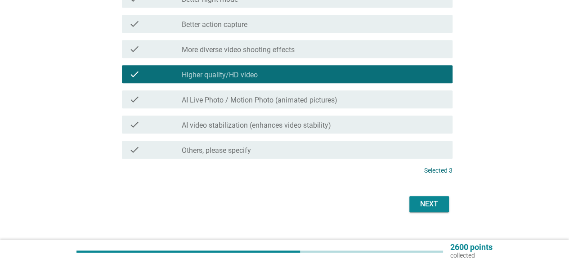
scroll to position [378, 0]
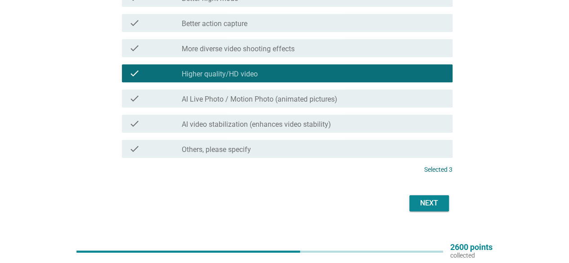
click at [425, 201] on div "Next" at bounding box center [428, 203] width 25 height 11
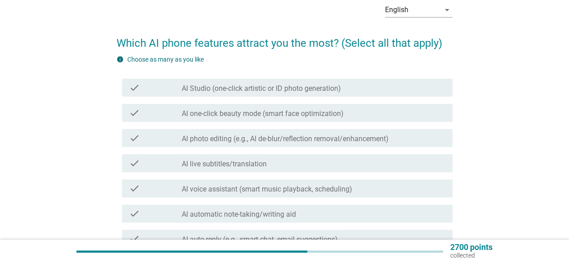
scroll to position [72, 0]
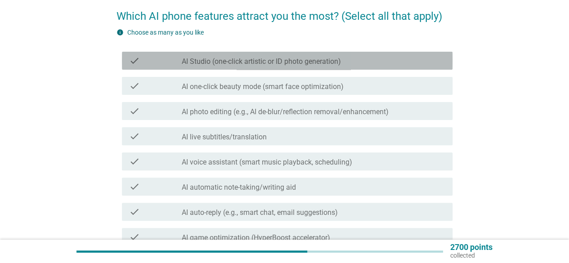
click at [147, 61] on div "check" at bounding box center [155, 60] width 53 height 11
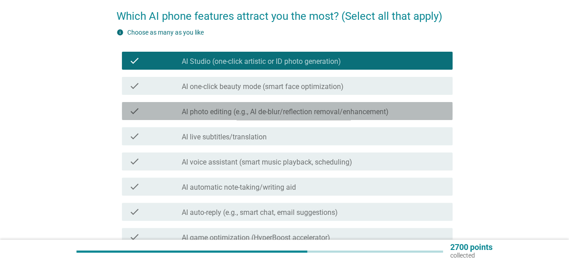
click at [211, 117] on div "check check_box_outline_blank AI photo editing (e.g., AI de-blur/reflection rem…" at bounding box center [287, 111] width 330 height 18
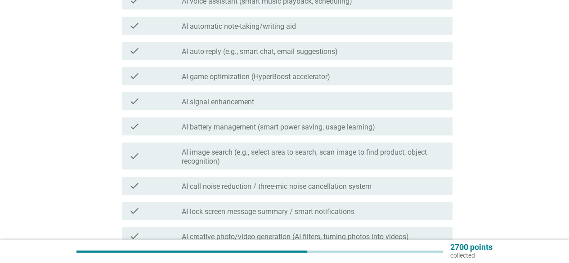
scroll to position [234, 0]
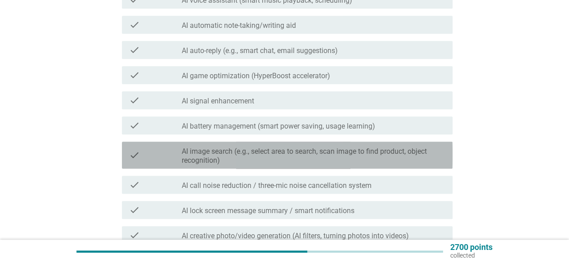
click at [331, 161] on label "AI image search (e.g., select area to search, scan image to find product, objec…" at bounding box center [313, 156] width 263 height 18
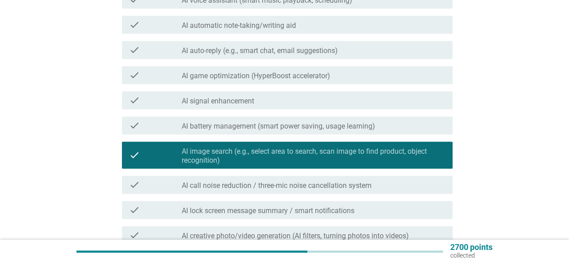
click at [524, 214] on div "English arrow_drop_down Which AI phone features attract you the most? (Select a…" at bounding box center [285, 71] width 526 height 545
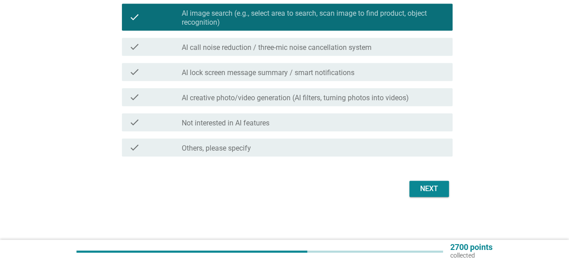
scroll to position [372, 0]
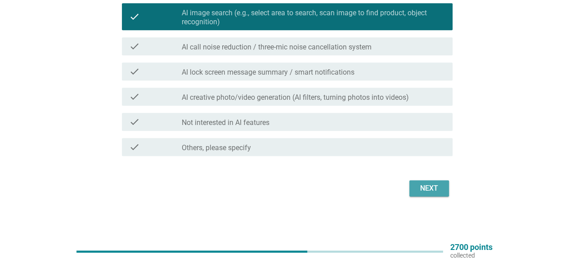
click at [424, 193] on div "Next" at bounding box center [428, 188] width 25 height 11
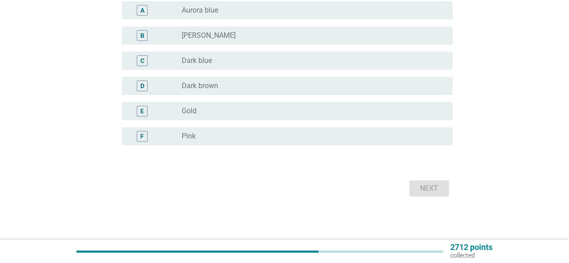
scroll to position [0, 0]
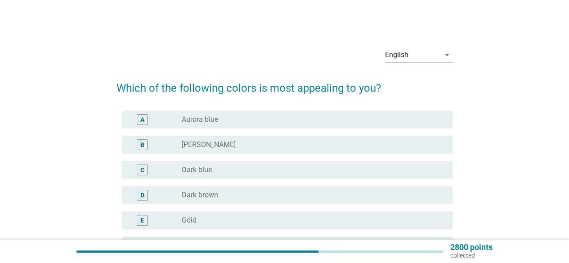
click at [484, 157] on div "English arrow_drop_down Which of the following colors is most appealing to you?…" at bounding box center [285, 174] width 526 height 282
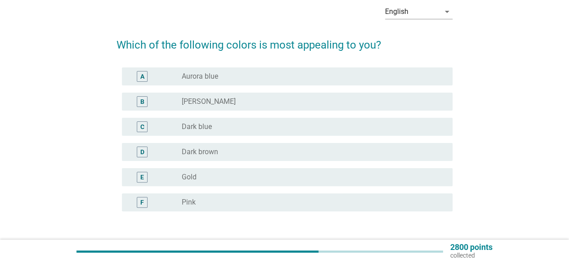
scroll to position [54, 0]
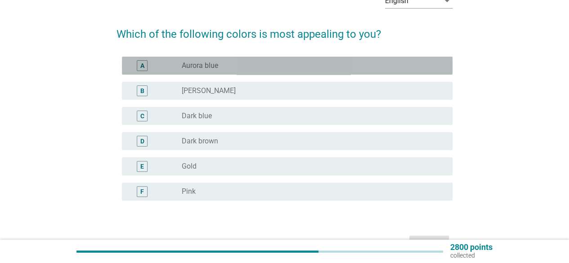
click at [309, 64] on div "radio_button_unchecked Aurora blue" at bounding box center [310, 65] width 256 height 9
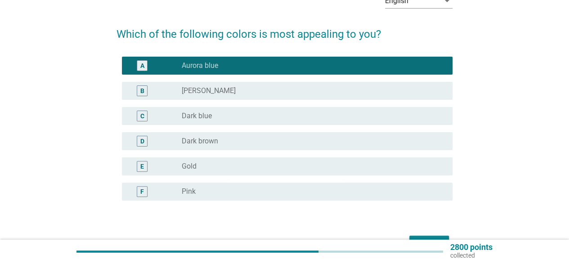
click at [498, 173] on div "English arrow_drop_down Which of the following colors is most appealing to you?…" at bounding box center [285, 120] width 526 height 282
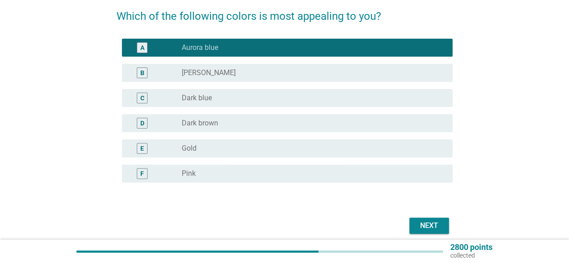
scroll to position [90, 0]
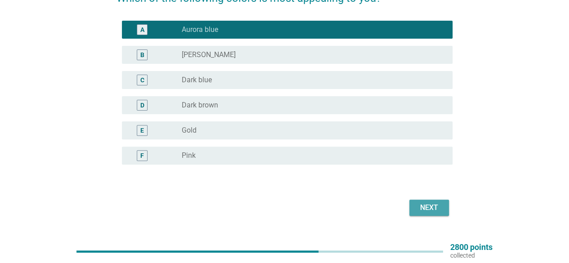
click at [431, 206] on div "Next" at bounding box center [428, 207] width 25 height 11
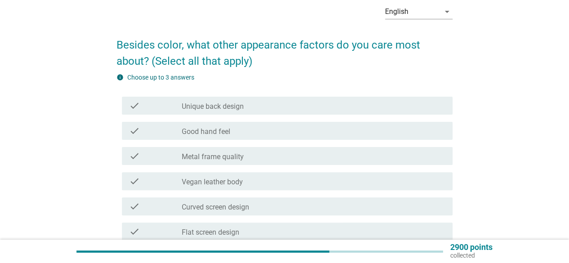
scroll to position [72, 0]
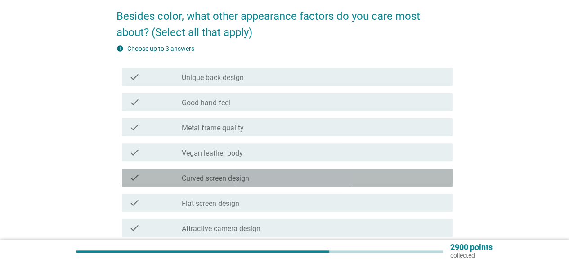
click at [227, 174] on div "check_box_outline_blank Curved screen design" at bounding box center [313, 177] width 263 height 11
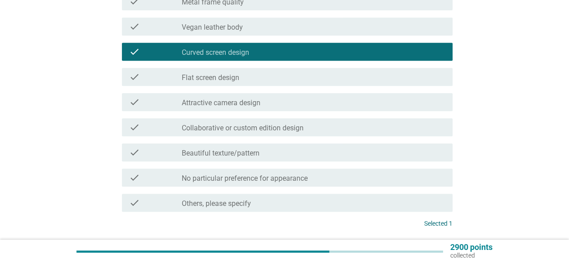
scroll to position [216, 0]
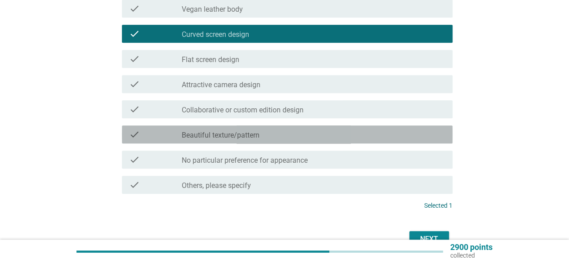
click at [283, 141] on div "check check_box_outline_blank Beautiful texture/pattern" at bounding box center [287, 134] width 330 height 18
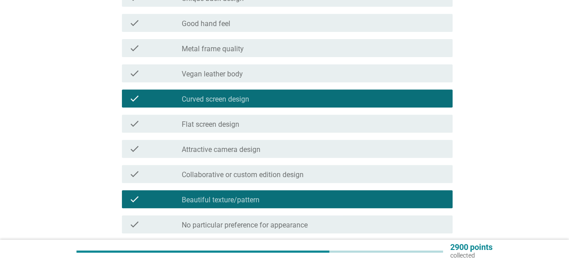
scroll to position [144, 0]
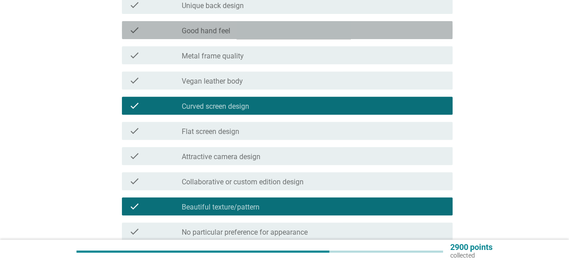
click at [231, 34] on div "check_box_outline_blank Good hand feel" at bounding box center [313, 30] width 263 height 11
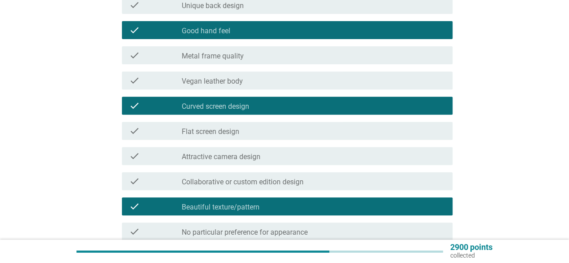
click at [470, 156] on div "English arrow_drop_down Besides color, what other appearance factors do you car…" at bounding box center [285, 109] width 526 height 440
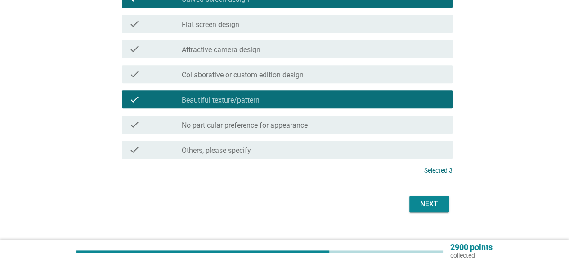
scroll to position [266, 0]
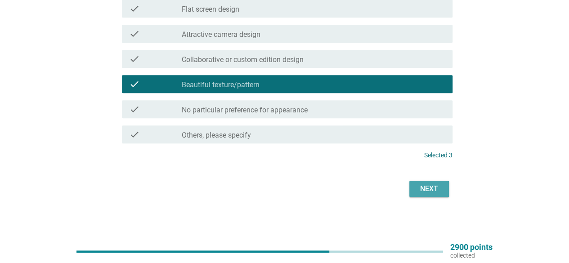
click at [413, 196] on button "Next" at bounding box center [429, 189] width 40 height 16
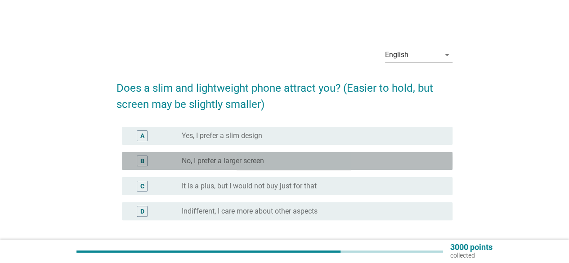
click at [294, 155] on div "B radio_button_unchecked No, I prefer a larger screen" at bounding box center [287, 161] width 330 height 18
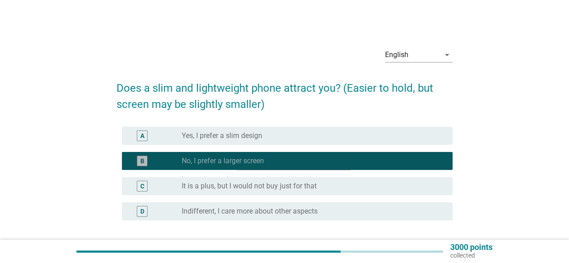
click at [294, 155] on div "B radio_button_checked No, I prefer a larger screen" at bounding box center [287, 161] width 330 height 18
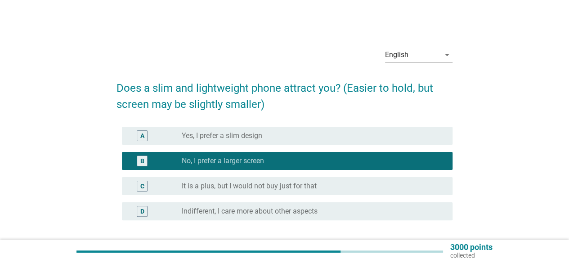
click at [508, 173] on div "English arrow_drop_down Does a slim and lightweight phone attract you? (Easier …" at bounding box center [285, 157] width 526 height 248
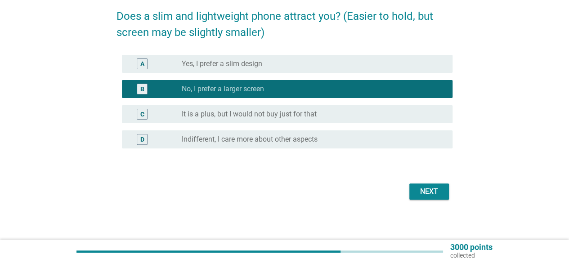
scroll to position [75, 0]
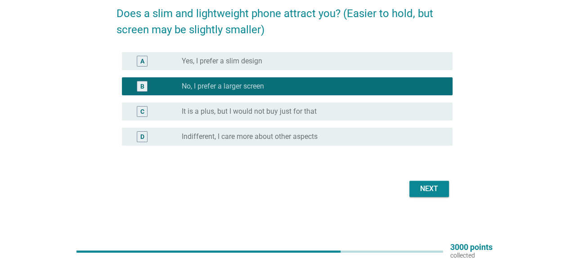
click at [431, 188] on div "Next" at bounding box center [428, 188] width 25 height 11
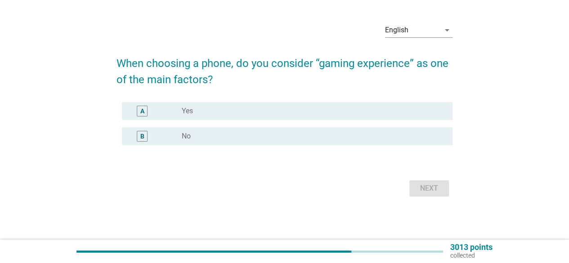
scroll to position [0, 0]
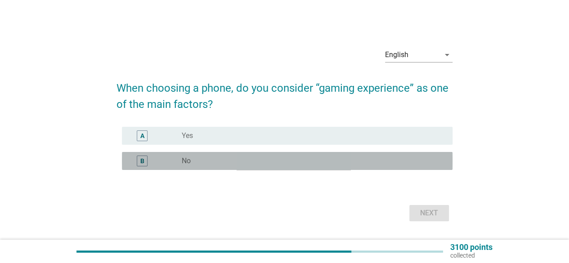
click at [333, 161] on div "radio_button_unchecked No" at bounding box center [310, 160] width 256 height 9
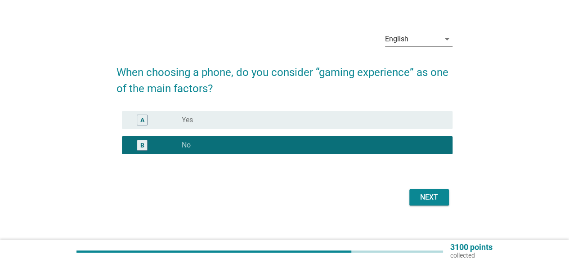
scroll to position [18, 0]
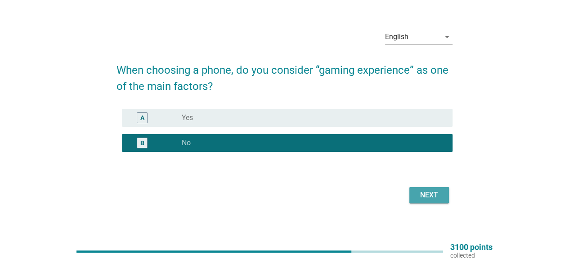
click at [427, 193] on div "Next" at bounding box center [428, 195] width 25 height 11
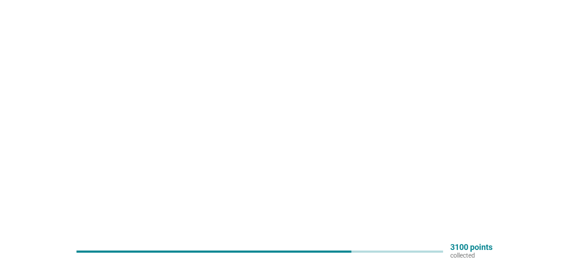
scroll to position [0, 0]
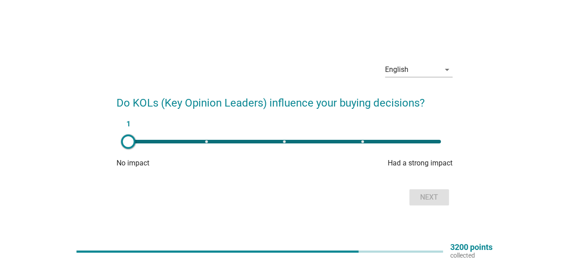
click at [130, 142] on div at bounding box center [128, 141] width 14 height 14
click at [435, 195] on div "Next" at bounding box center [428, 197] width 25 height 11
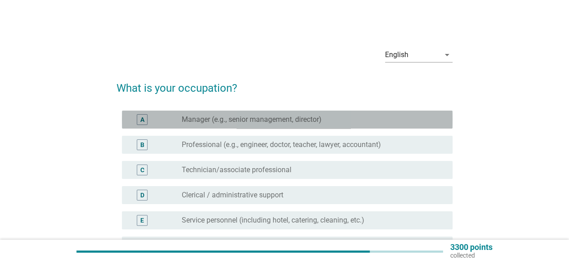
click at [276, 118] on label "Manager (e.g., senior management, director)" at bounding box center [252, 119] width 140 height 9
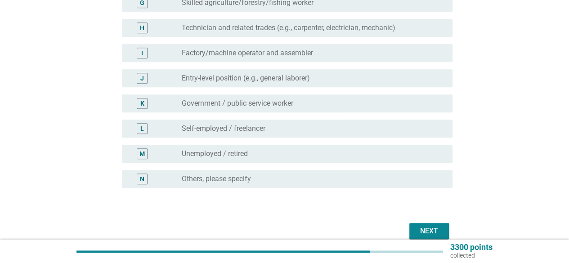
scroll to position [310, 0]
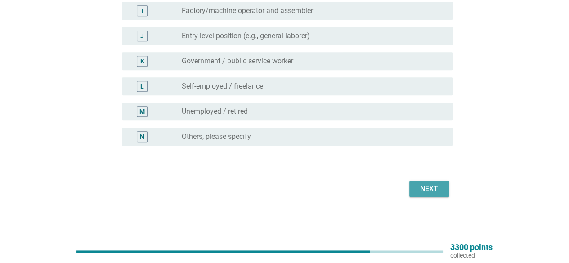
click at [431, 188] on div "Next" at bounding box center [428, 188] width 25 height 11
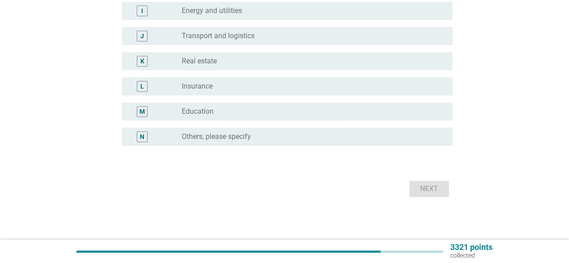
scroll to position [0, 0]
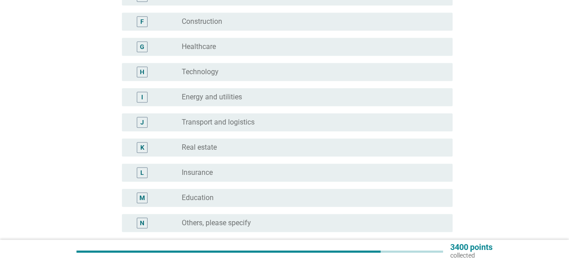
scroll to position [234, 0]
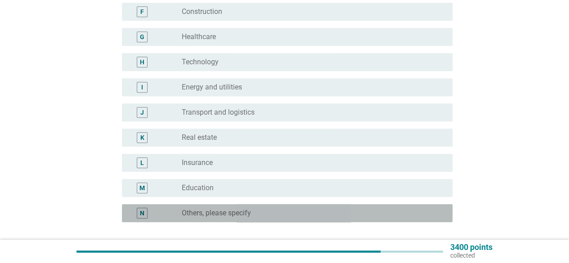
click at [138, 214] on div "N" at bounding box center [142, 213] width 11 height 11
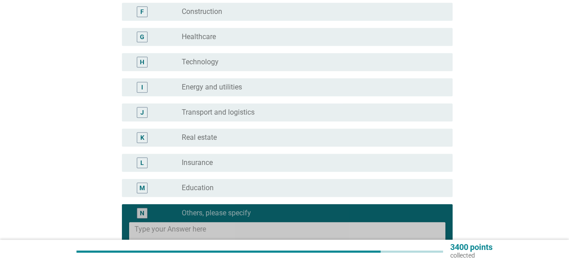
click at [208, 227] on textarea at bounding box center [289, 233] width 311 height 23
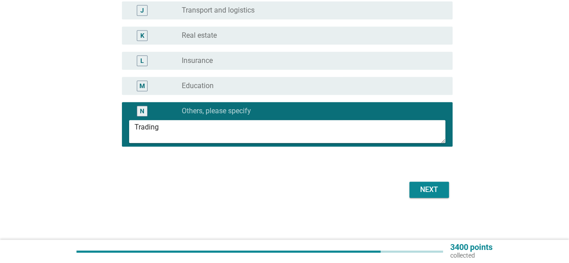
scroll to position [337, 0]
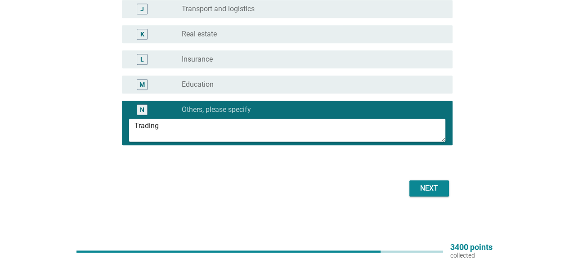
type textarea "Trading"
click at [421, 191] on div "Next" at bounding box center [428, 188] width 25 height 11
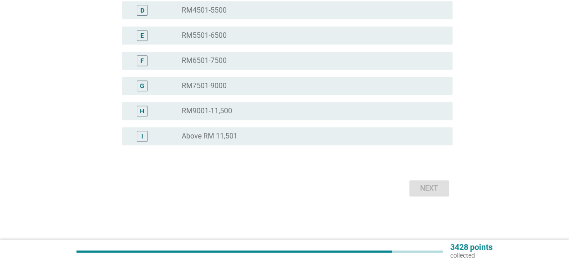
scroll to position [0, 0]
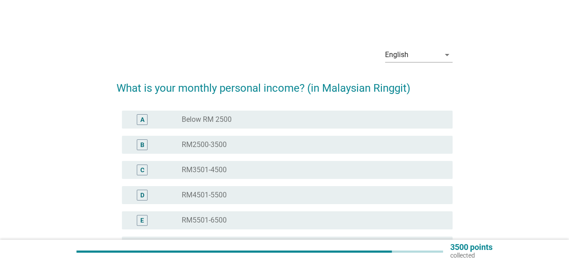
click at [523, 185] on div "English arrow_drop_down What is your monthly personal income? (in Malaysian Rin…" at bounding box center [285, 212] width 526 height 358
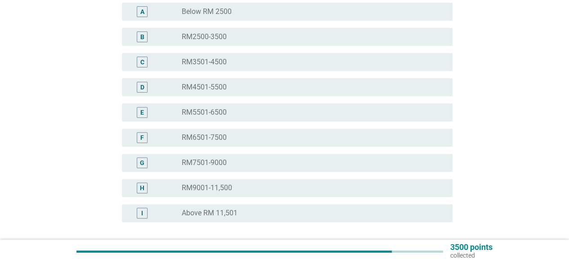
scroll to position [180, 0]
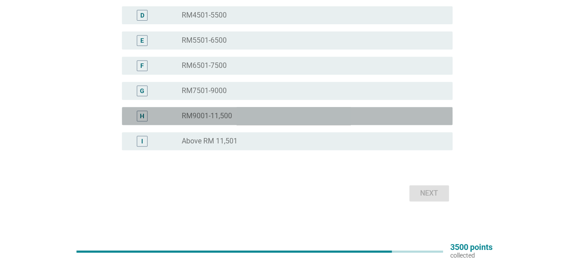
click at [348, 121] on div "radio_button_unchecked RM9001-11,500" at bounding box center [313, 116] width 263 height 11
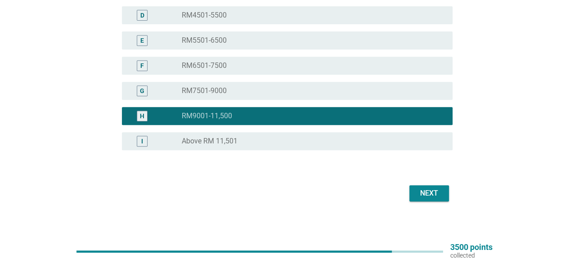
click at [424, 198] on div "Next" at bounding box center [428, 193] width 25 height 11
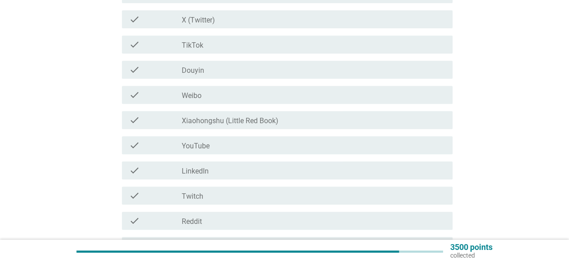
scroll to position [0, 0]
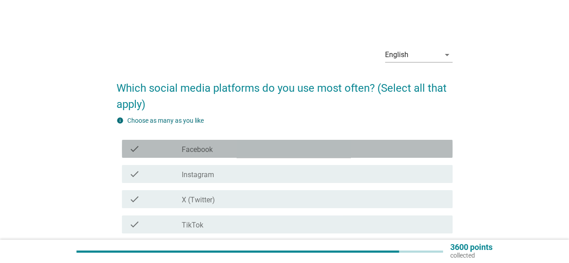
click at [312, 148] on div "check_box_outline_blank Facebook" at bounding box center [313, 148] width 263 height 11
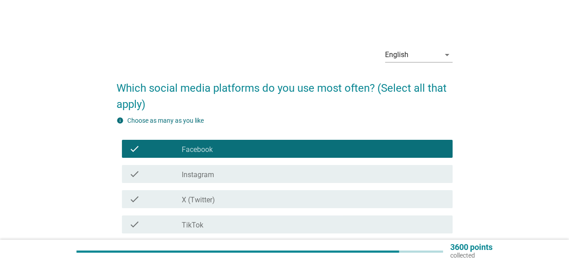
click at [274, 190] on div "check check_box_outline_blank X (Twitter)" at bounding box center [284, 199] width 336 height 25
click at [264, 183] on div "check check_box_outline_blank Instagram" at bounding box center [284, 173] width 336 height 25
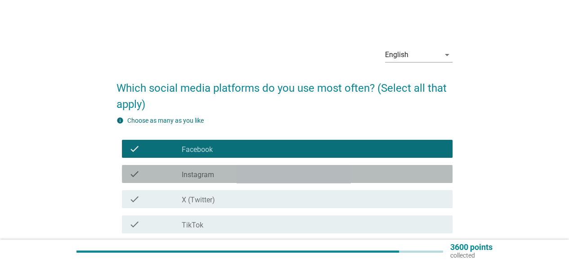
click at [250, 181] on div "check check_box_outline_blank Instagram" at bounding box center [287, 174] width 330 height 18
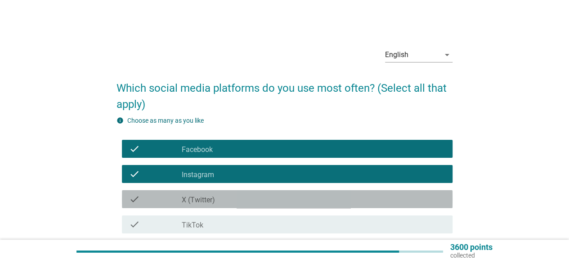
click at [230, 193] on div "check check_box_outline_blank X (Twitter)" at bounding box center [287, 199] width 330 height 18
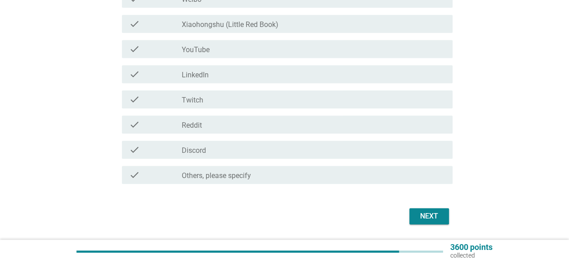
scroll to position [288, 0]
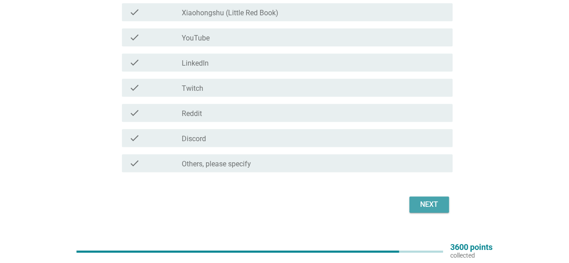
click at [429, 203] on div "Next" at bounding box center [428, 204] width 25 height 11
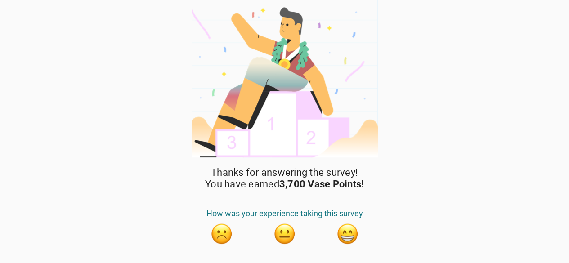
click at [354, 236] on button "button" at bounding box center [347, 234] width 22 height 22
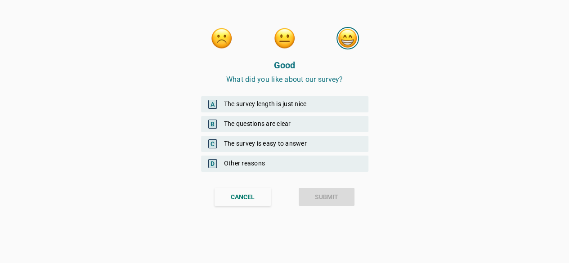
click at [288, 103] on div "A The survey length is just nice" at bounding box center [284, 104] width 167 height 16
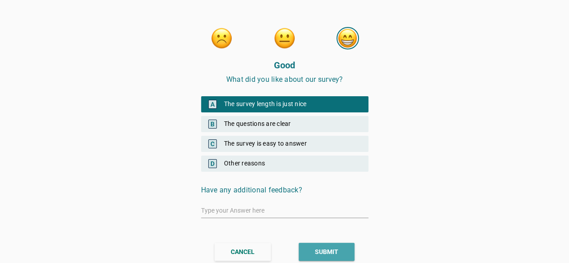
click at [330, 253] on div "SUBMIT" at bounding box center [326, 251] width 23 height 9
